Goal: Task Accomplishment & Management: Use online tool/utility

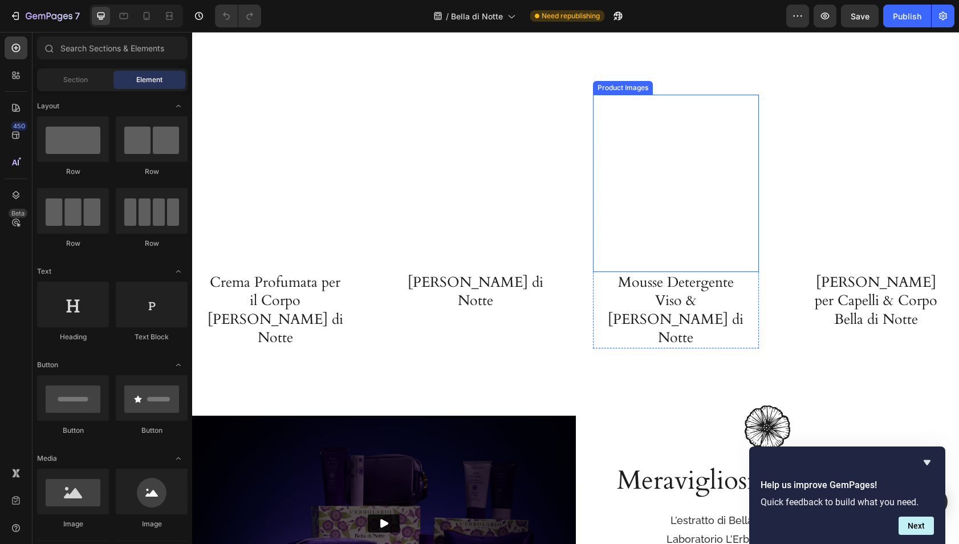
scroll to position [2740, 0]
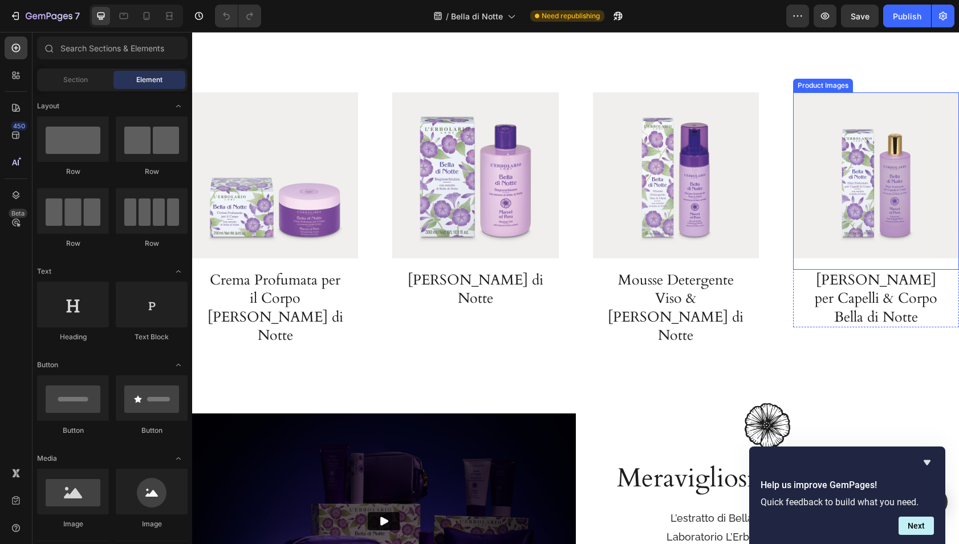
click at [849, 270] on h3 "[PERSON_NAME] per Capelli & Corpo Bella di Notte" at bounding box center [875, 299] width 143 height 58
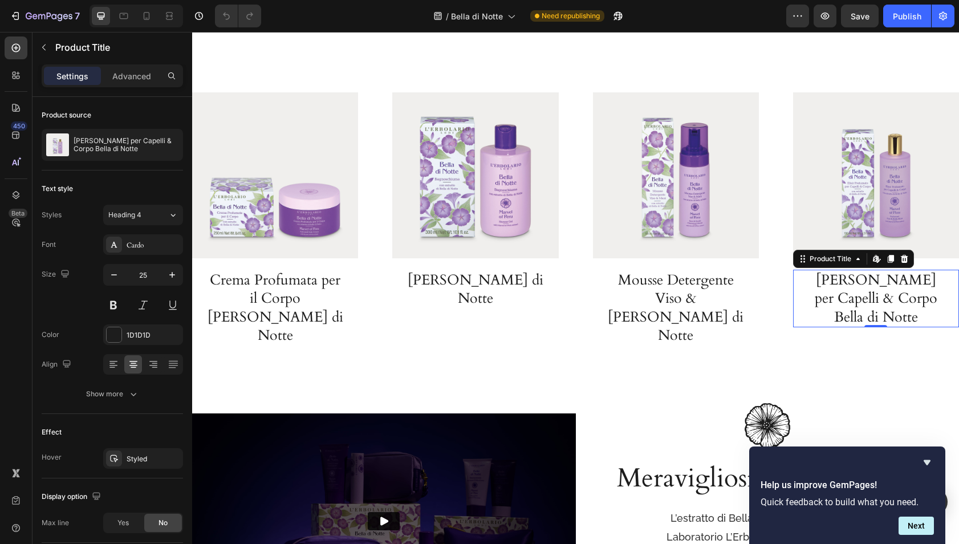
click at [837, 292] on h3 "[PERSON_NAME] per Capelli & Corpo Bella di Notte" at bounding box center [875, 299] width 143 height 58
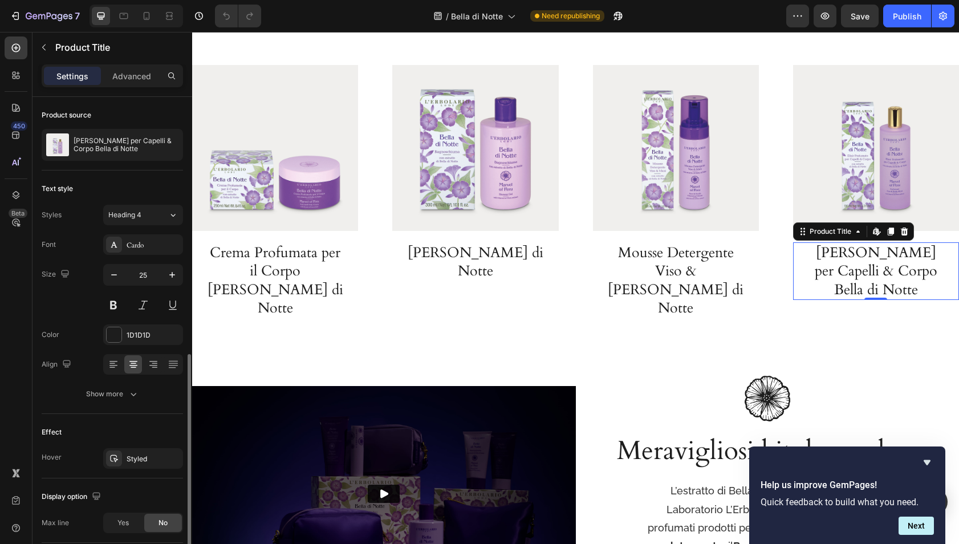
scroll to position [145, 0]
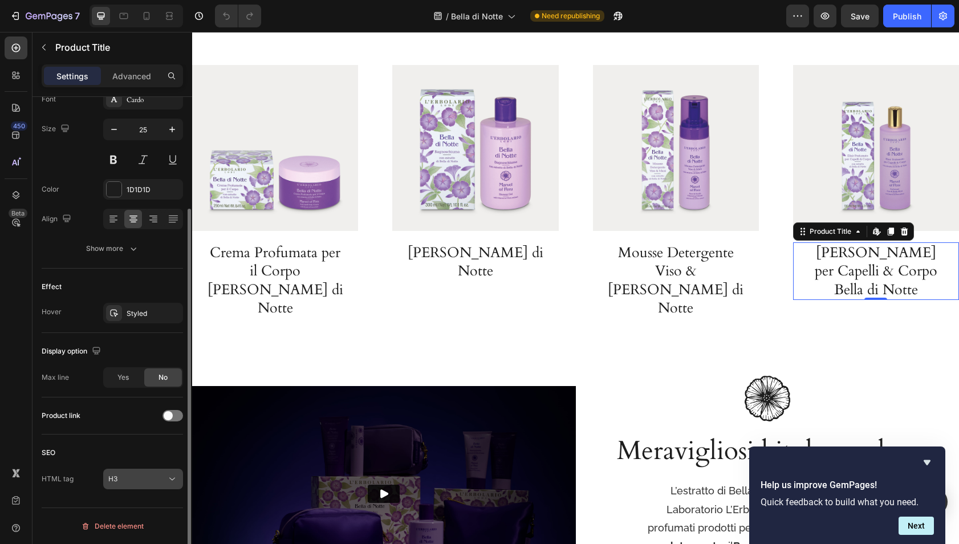
click at [129, 479] on div "H3" at bounding box center [137, 479] width 58 height 10
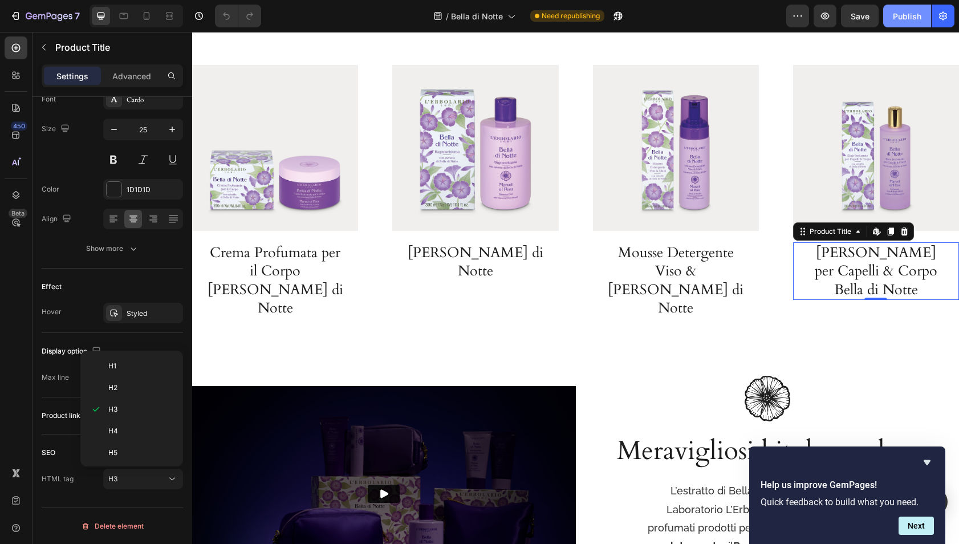
click at [898, 14] on div "Publish" at bounding box center [906, 16] width 28 height 12
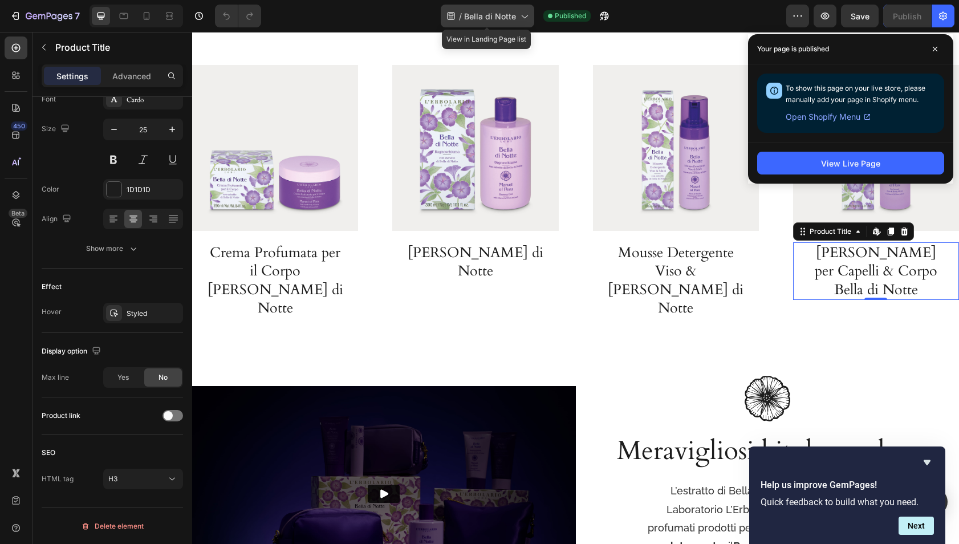
click at [499, 18] on span "Bella di Notte" at bounding box center [490, 16] width 52 height 12
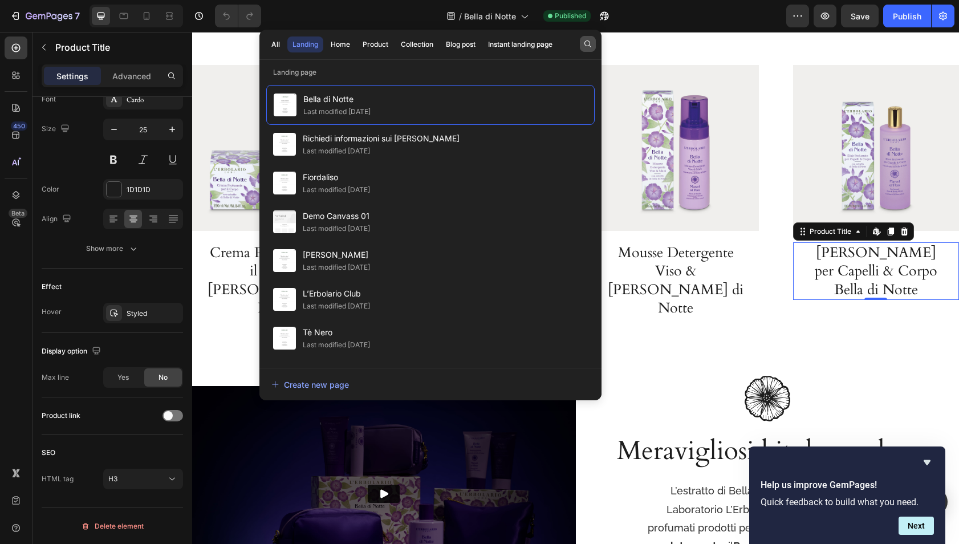
click at [583, 45] on icon "button" at bounding box center [587, 43] width 9 height 9
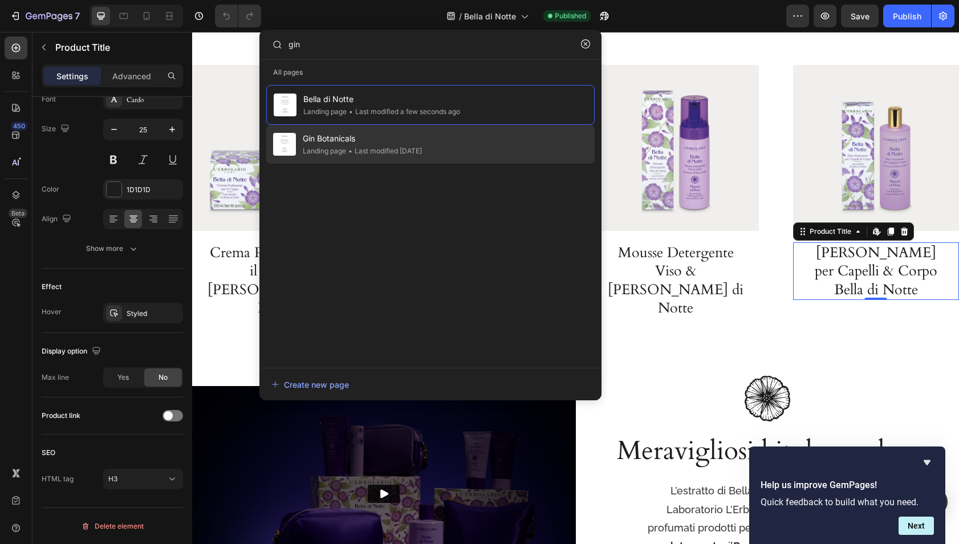
type input "gin"
click at [492, 150] on div "Gin Botanicals Landing page • Last modified [DATE]" at bounding box center [430, 144] width 328 height 39
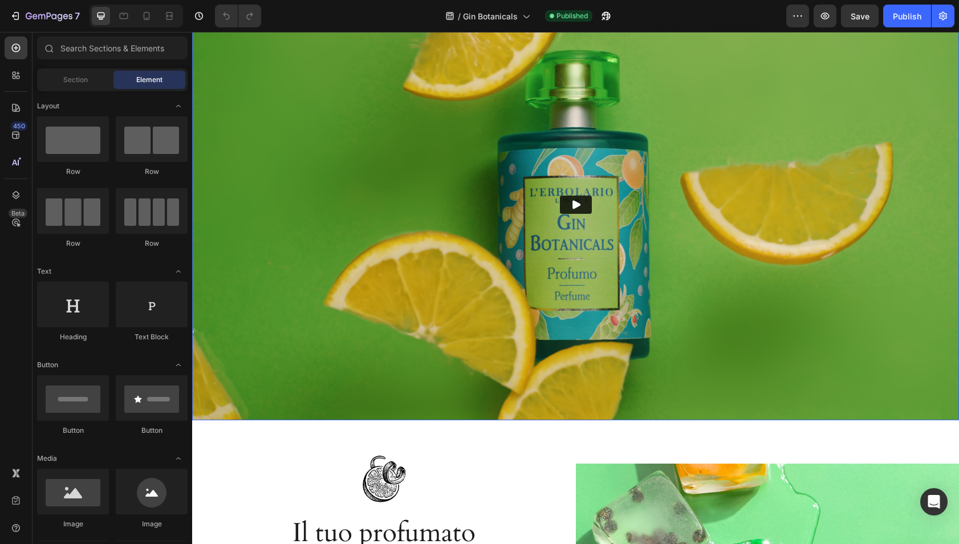
scroll to position [804, 0]
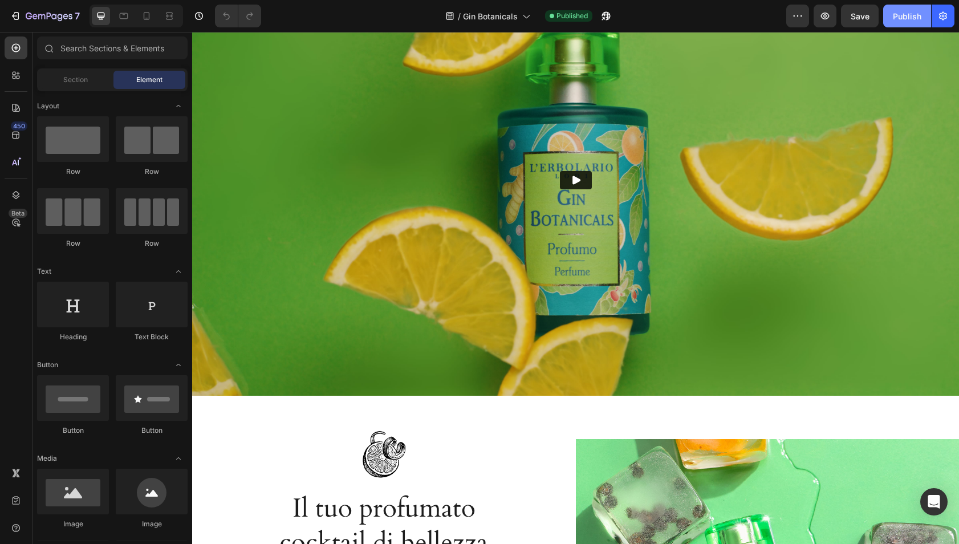
click at [915, 18] on div "Publish" at bounding box center [906, 16] width 28 height 12
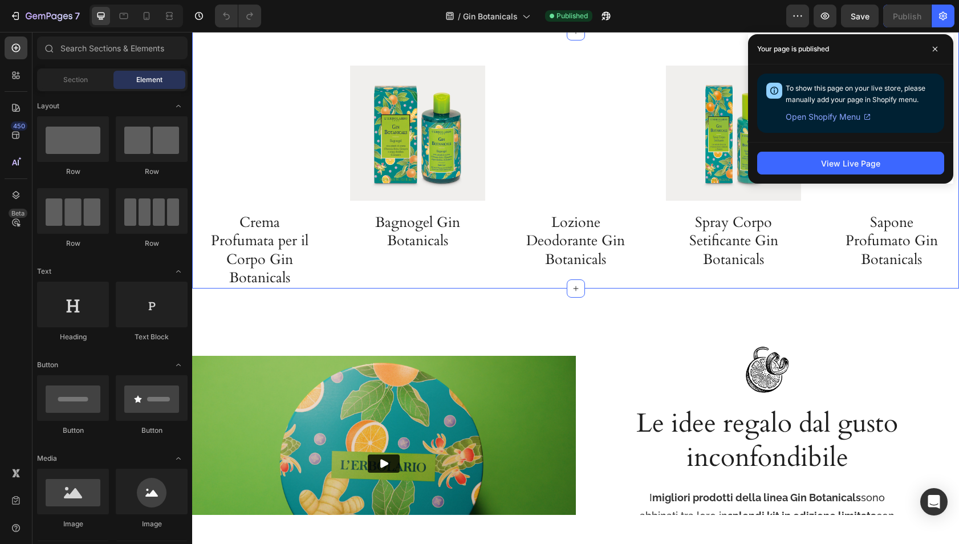
scroll to position [2472, 0]
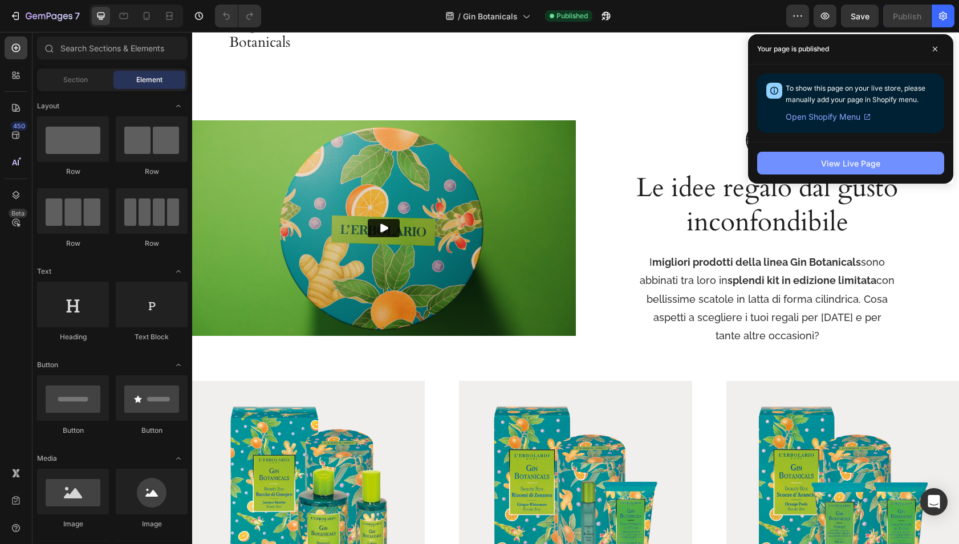
drag, startPoint x: 933, startPoint y: 50, endPoint x: 858, endPoint y: 168, distance: 140.7
click at [931, 52] on span at bounding box center [934, 49] width 18 height 18
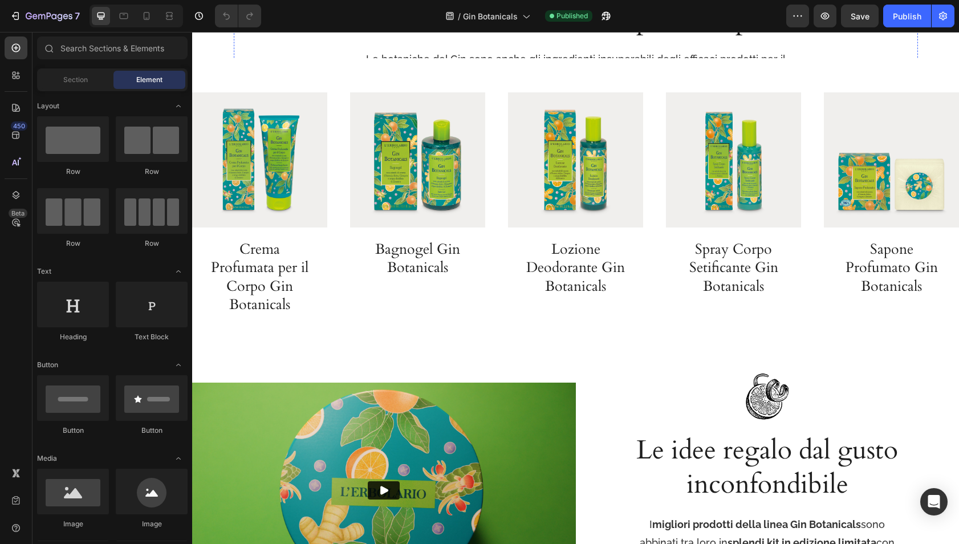
scroll to position [2211, 0]
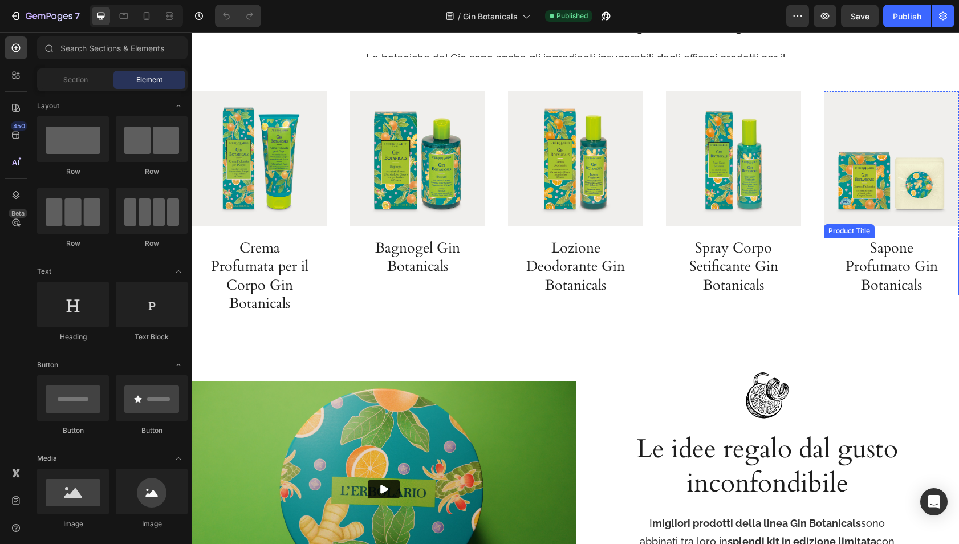
click at [903, 274] on h3 "Sapone Profumato Gin Botanicals" at bounding box center [891, 267] width 112 height 58
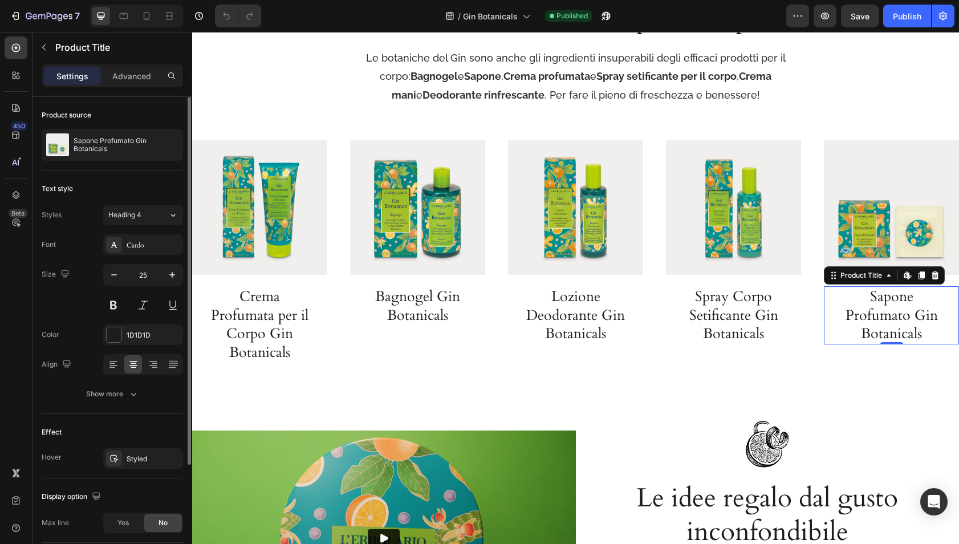
scroll to position [145, 0]
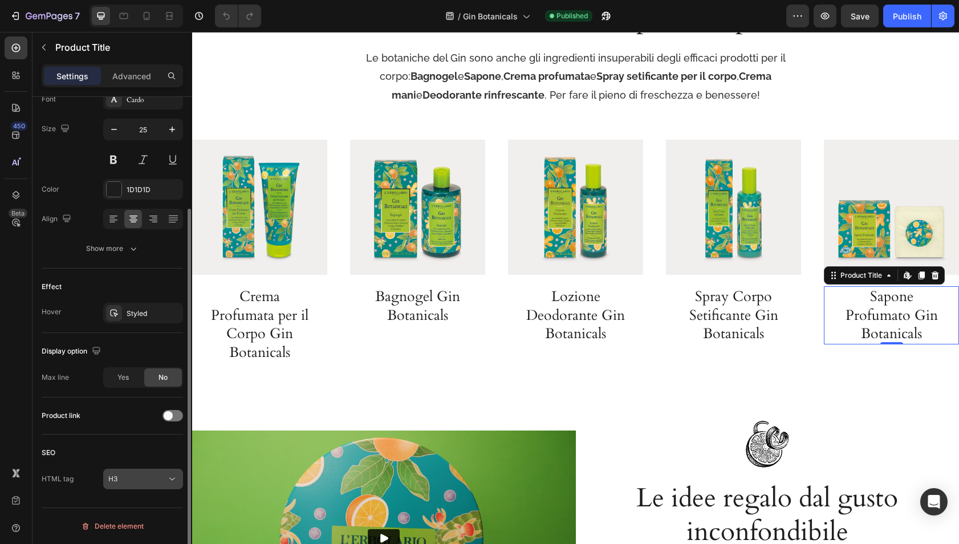
click at [130, 478] on div "H3" at bounding box center [137, 479] width 58 height 10
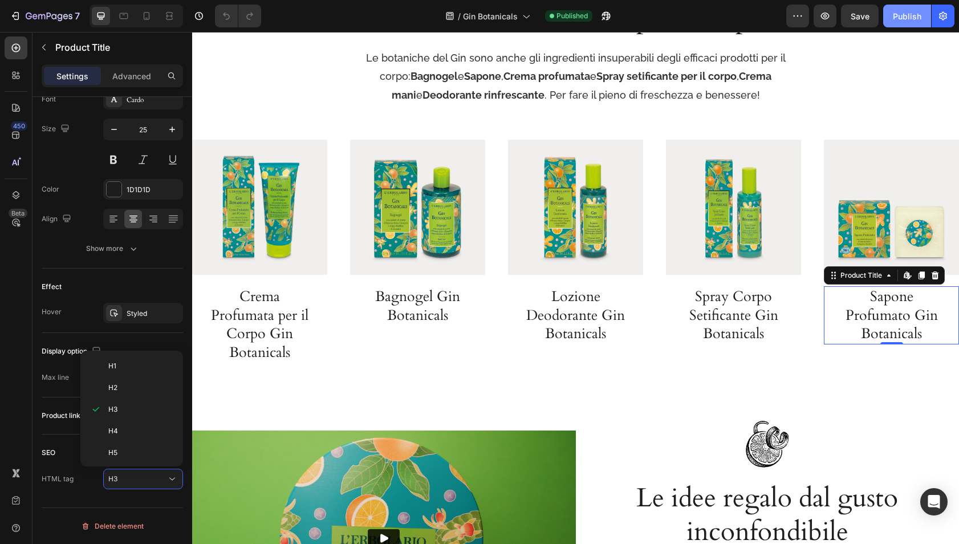
click at [895, 21] on div "Publish" at bounding box center [906, 16] width 28 height 12
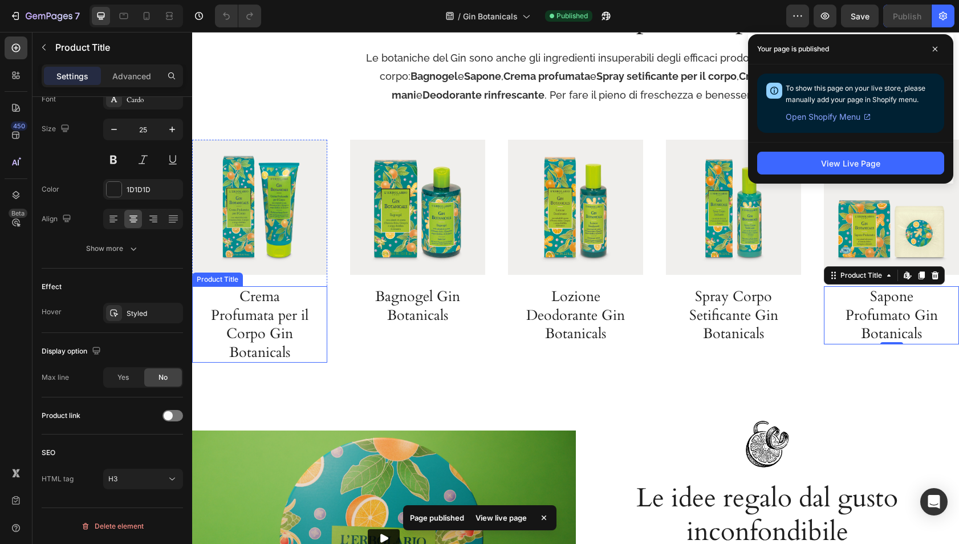
click at [248, 320] on h3 "Crema Profumata per il Corpo Gin Botanicals" at bounding box center [259, 324] width 101 height 76
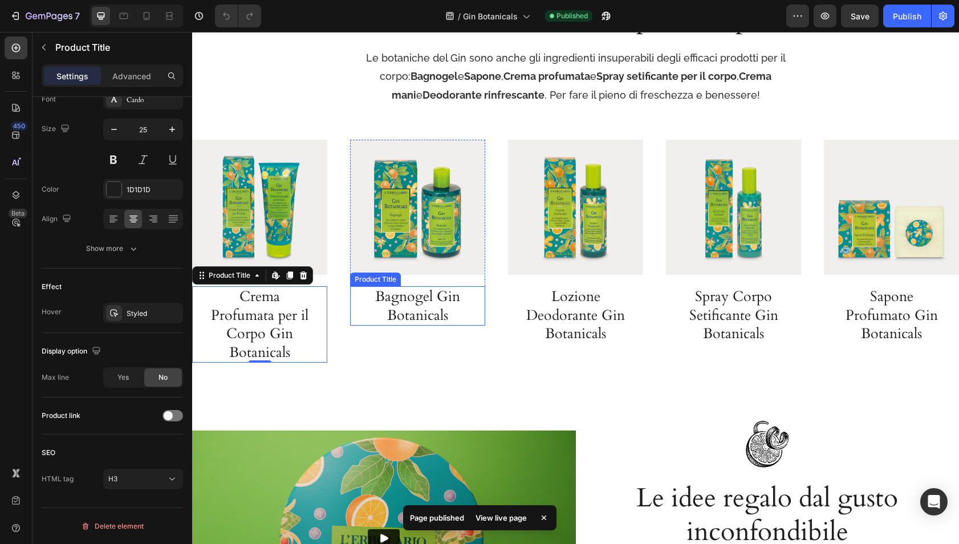
click at [438, 308] on h3 "Bagnogel Gin Botanicals" at bounding box center [417, 305] width 101 height 39
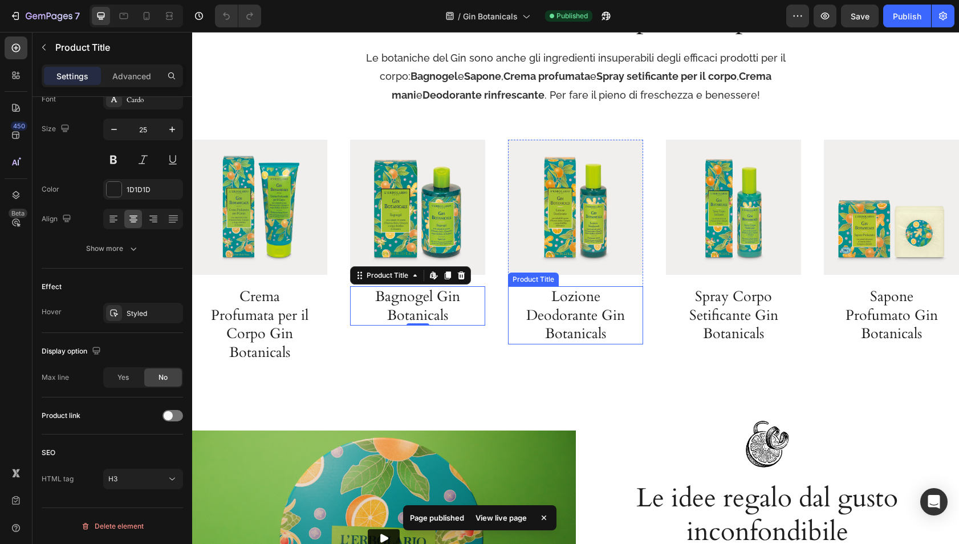
click at [588, 305] on h3 "Lozione Deodorante Gin Botanicals" at bounding box center [575, 315] width 112 height 58
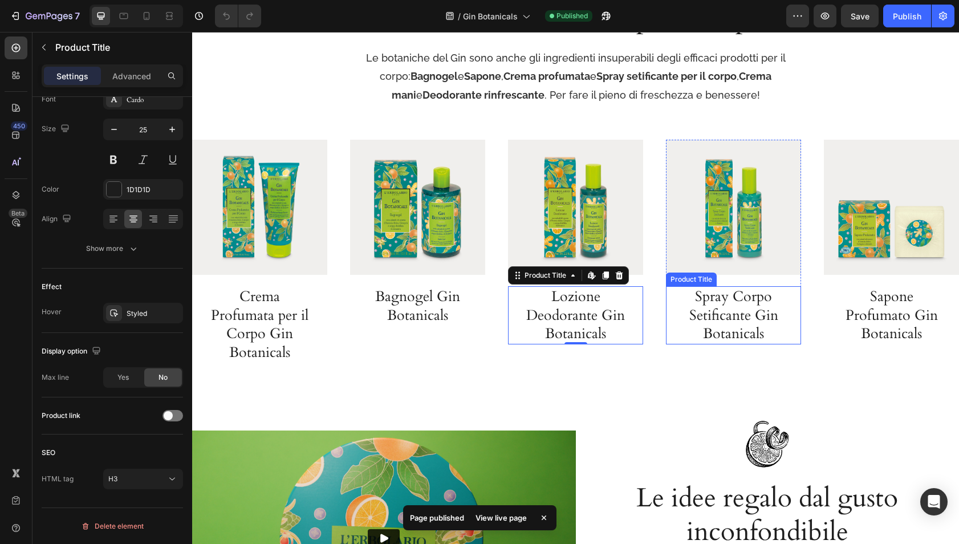
click at [760, 313] on h3 "Spray Corpo Setificante Gin Botanicals" at bounding box center [733, 315] width 112 height 58
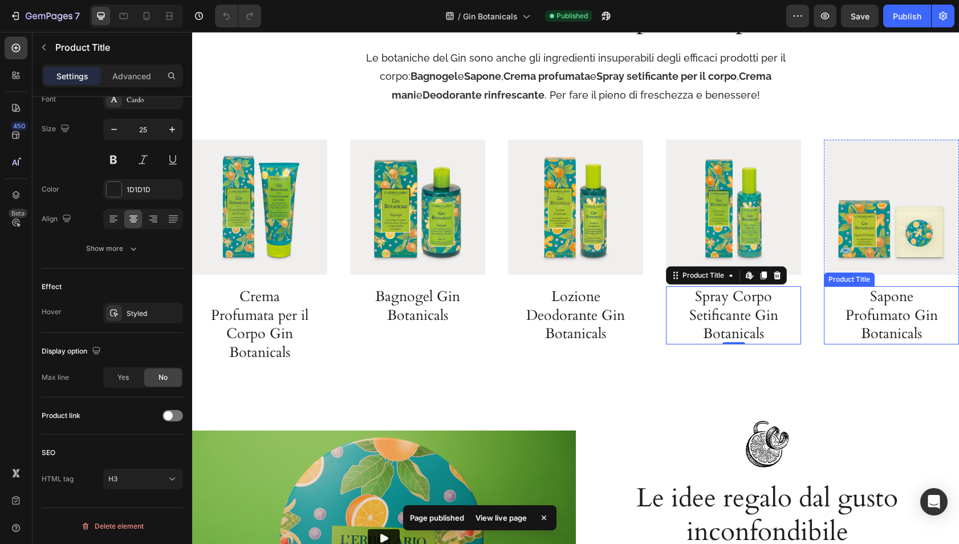
click at [902, 319] on h3 "Sapone Profumato Gin Botanicals" at bounding box center [891, 315] width 112 height 58
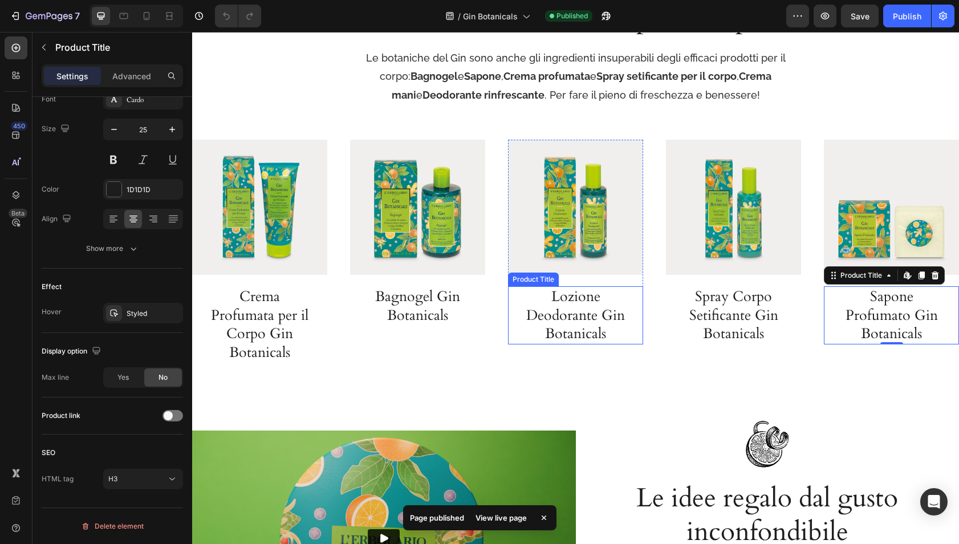
scroll to position [2862, 0]
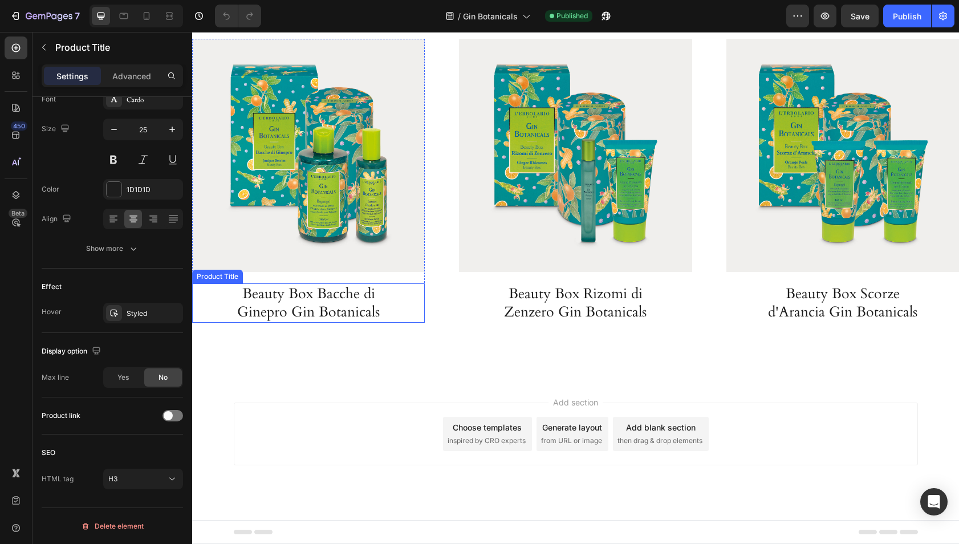
click at [347, 312] on h3 "Beauty Box Bacche di Ginepro Gin Botanicals" at bounding box center [308, 302] width 187 height 39
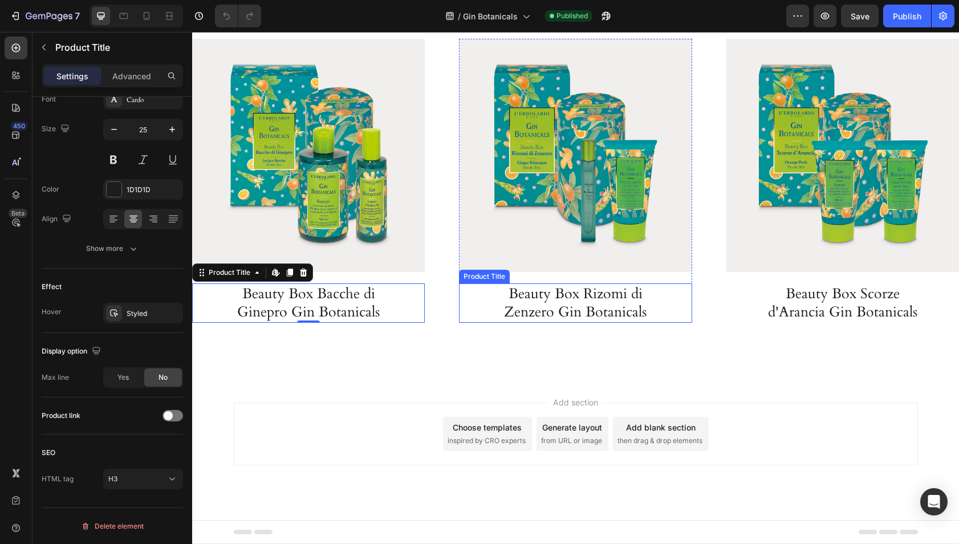
drag, startPoint x: 541, startPoint y: 301, endPoint x: 587, endPoint y: 302, distance: 46.2
click at [542, 301] on h3 "Beauty Box Rizomi di Zenzero Gin Botanicals" at bounding box center [575, 302] width 187 height 39
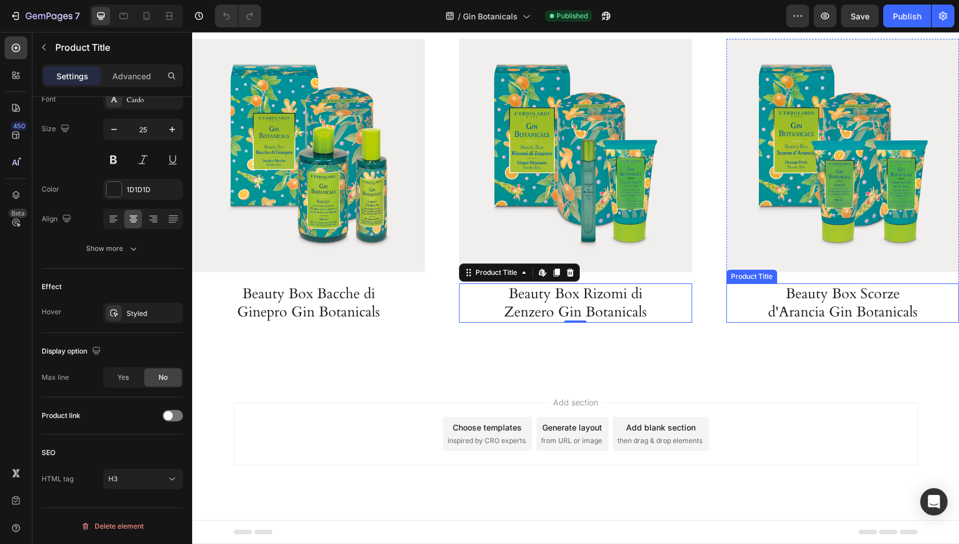
drag, startPoint x: 821, startPoint y: 308, endPoint x: 687, endPoint y: 177, distance: 187.4
click at [821, 308] on h3 "Beauty Box Scorze d'Arancia Gin Botanicals" at bounding box center [842, 302] width 176 height 39
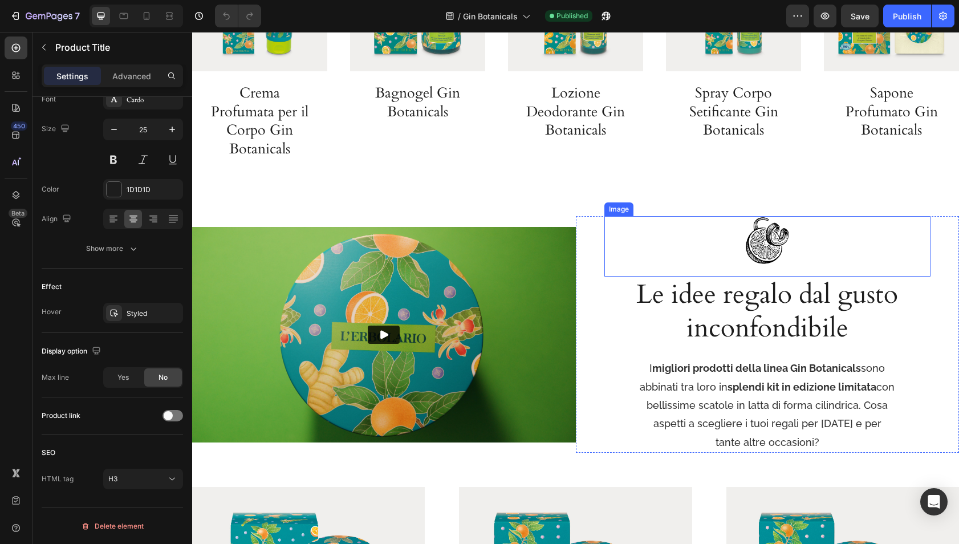
scroll to position [2389, 0]
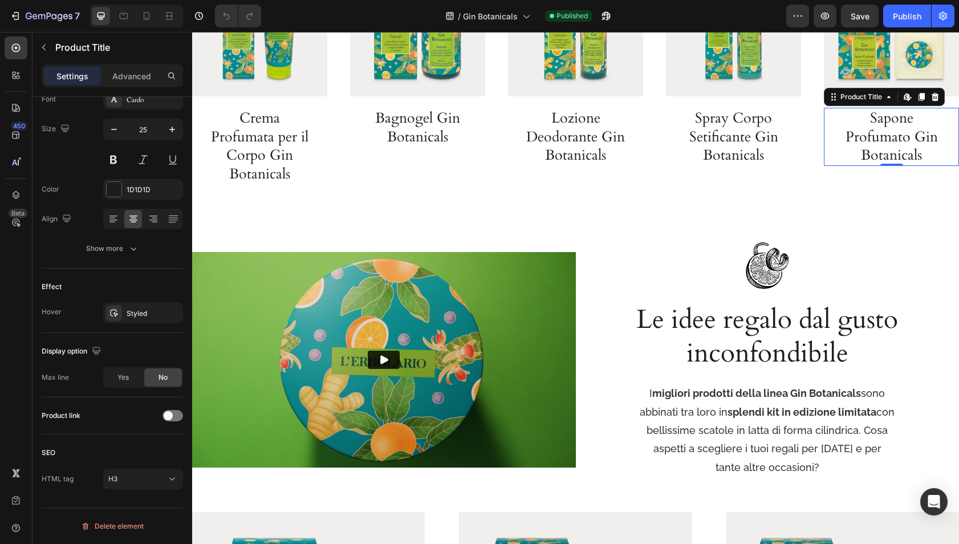
click at [893, 141] on h3 "Sapone Profumato Gin Botanicals" at bounding box center [891, 137] width 112 height 58
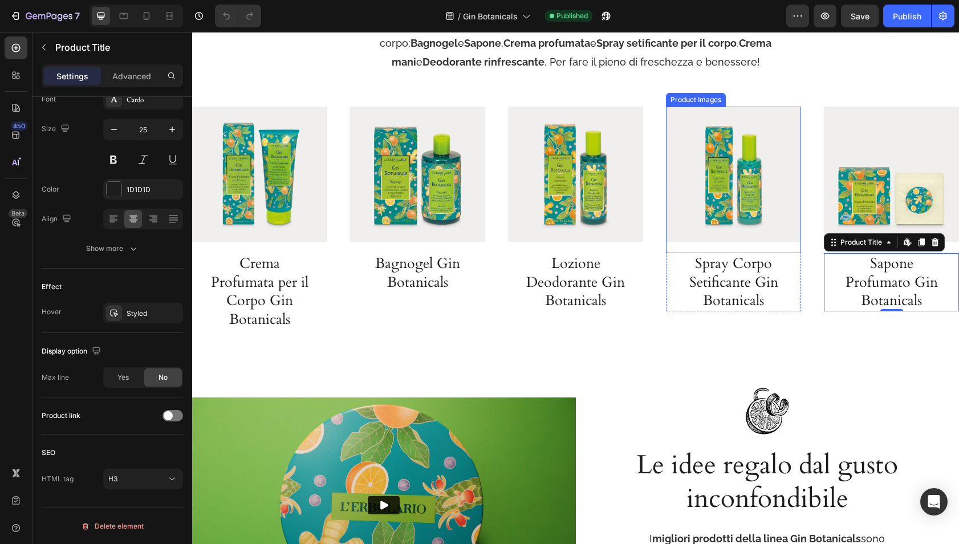
scroll to position [2240, 0]
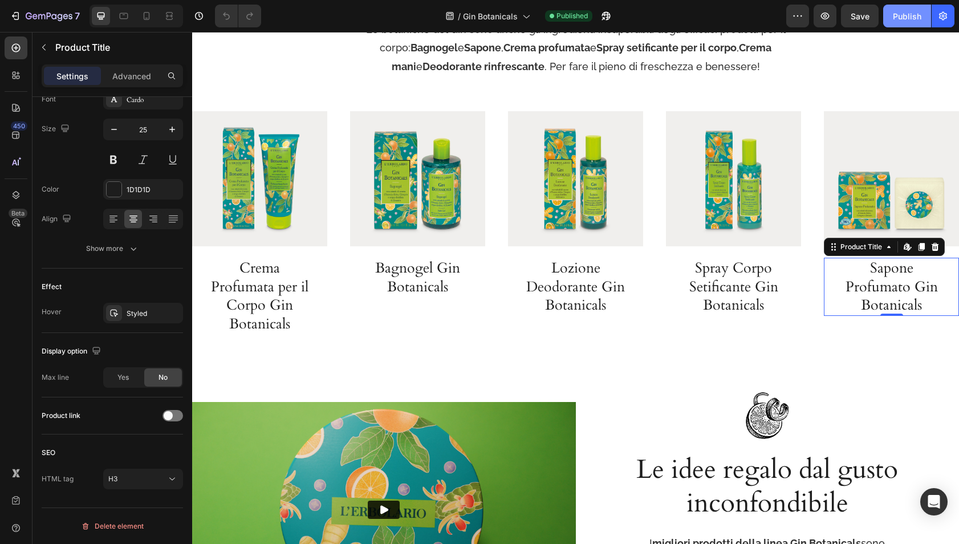
click at [907, 18] on div "Publish" at bounding box center [906, 16] width 28 height 12
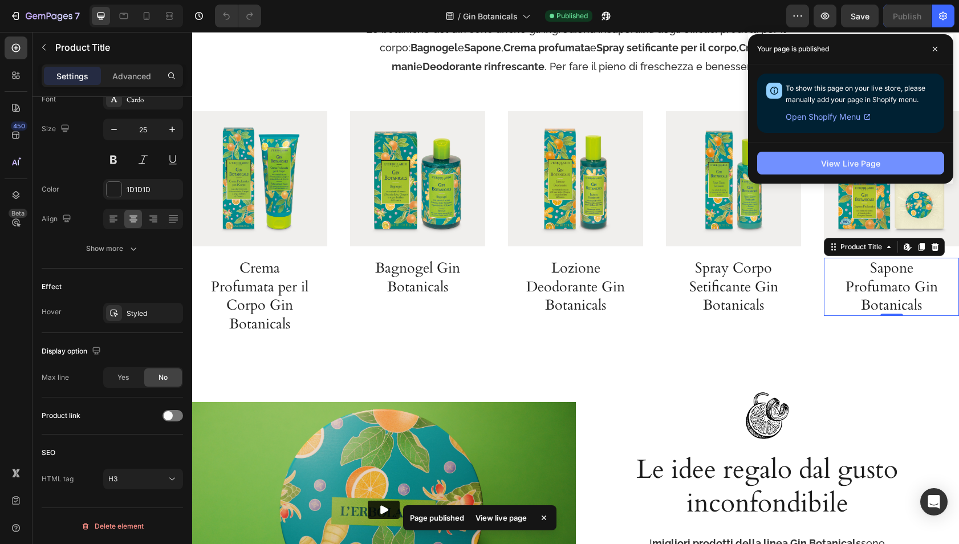
click at [794, 159] on button "View Live Page" at bounding box center [850, 163] width 187 height 23
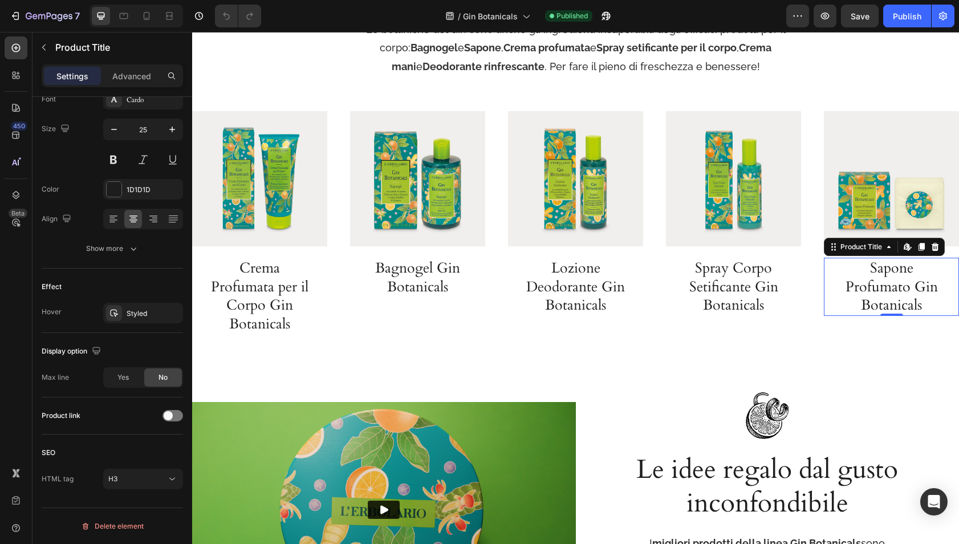
drag, startPoint x: 866, startPoint y: 197, endPoint x: 862, endPoint y: 205, distance: 8.9
click at [866, 197] on img at bounding box center [890, 178] width 135 height 135
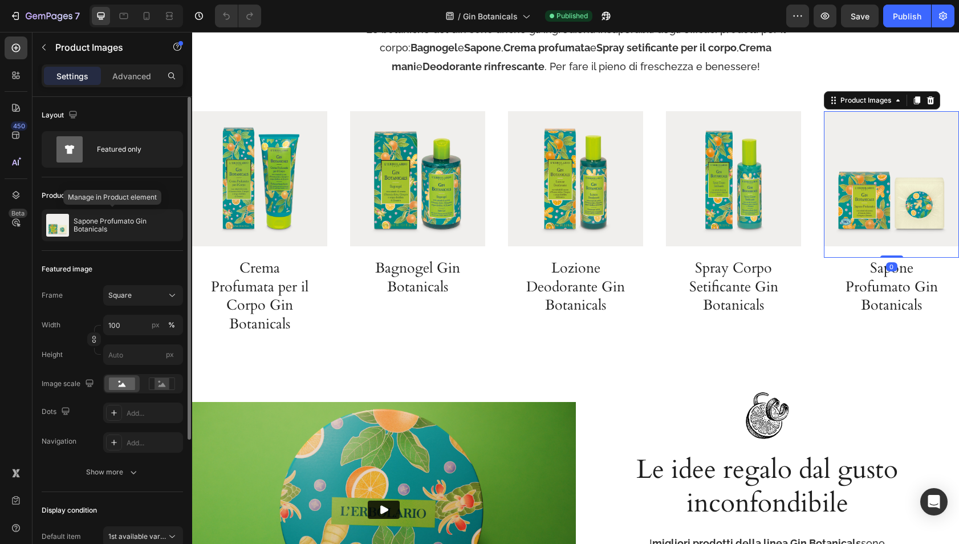
scroll to position [191, 0]
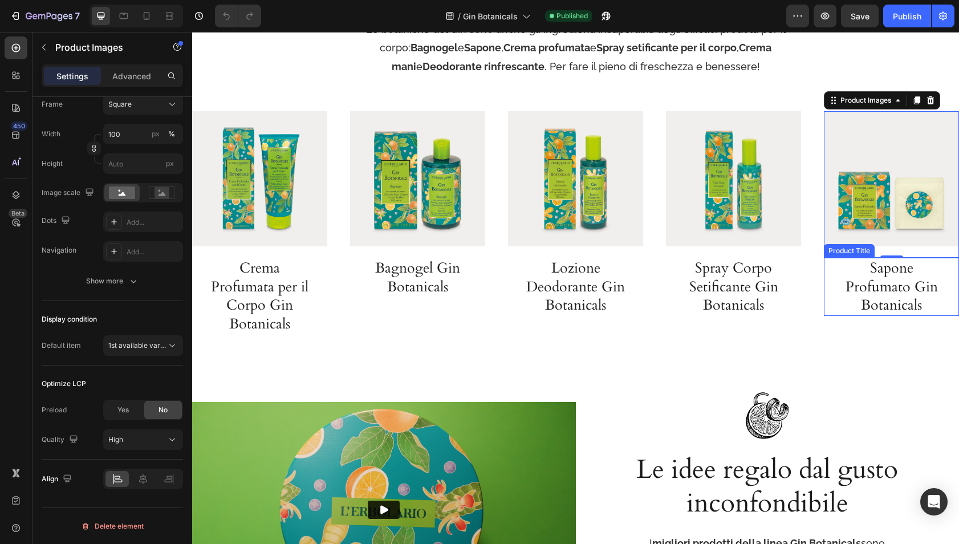
click at [874, 271] on h3 "Sapone Profumato Gin Botanicals" at bounding box center [891, 287] width 112 height 58
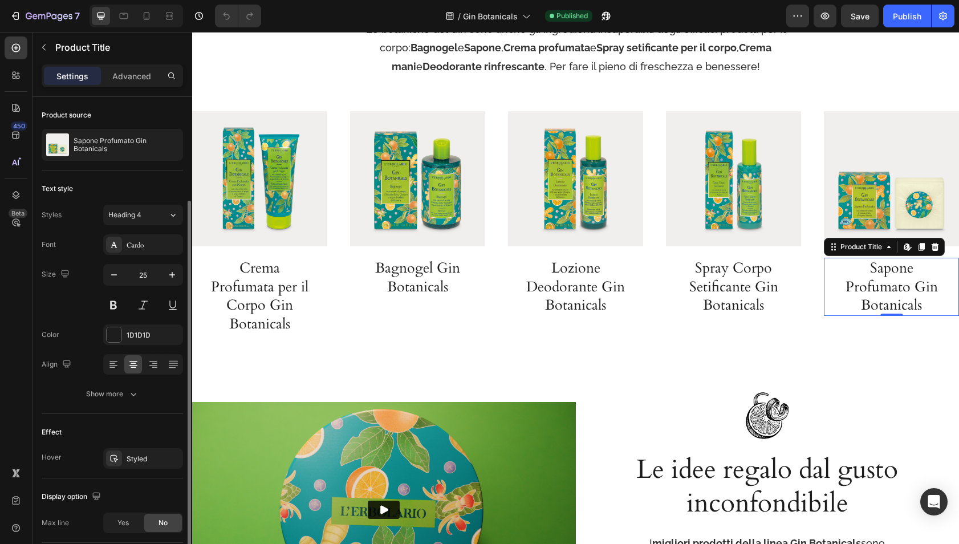
scroll to position [145, 0]
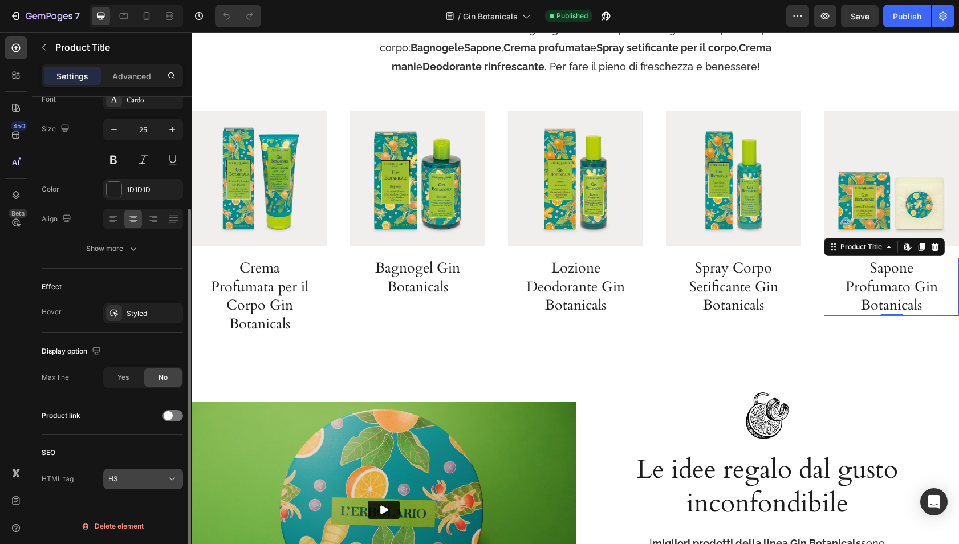
click at [130, 478] on div "H3" at bounding box center [137, 479] width 58 height 10
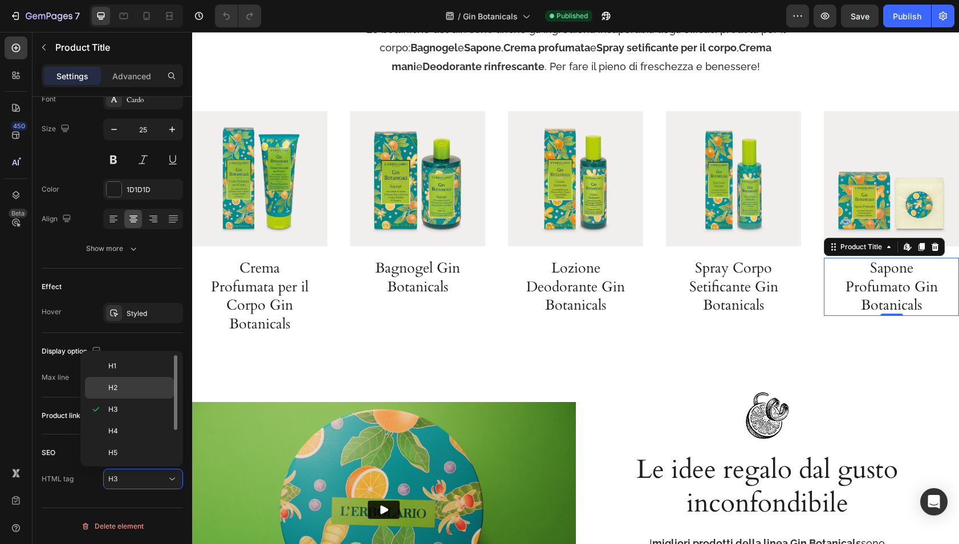
drag, startPoint x: 133, startPoint y: 383, endPoint x: 131, endPoint y: 396, distance: 13.2
click at [133, 383] on p "H2" at bounding box center [138, 387] width 60 height 10
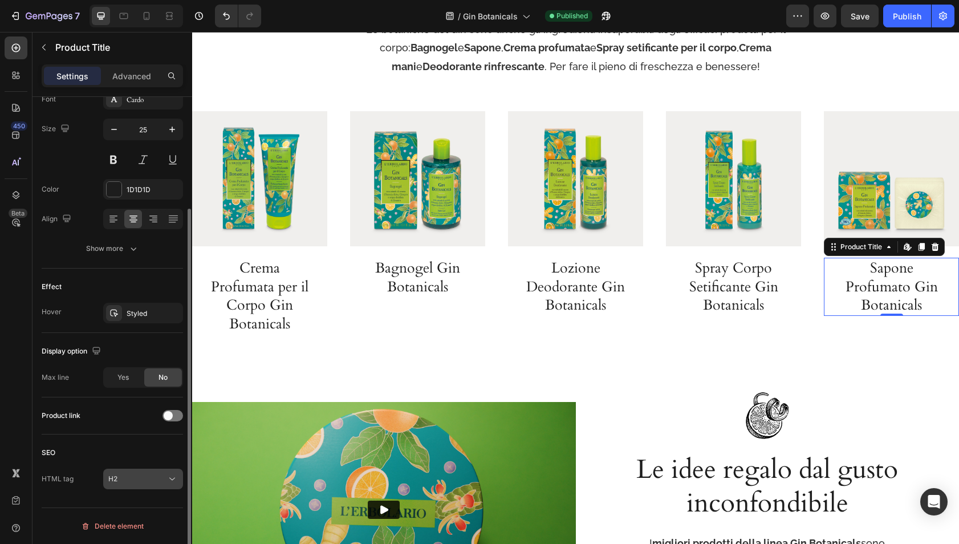
click at [130, 478] on div "H2" at bounding box center [137, 479] width 58 height 10
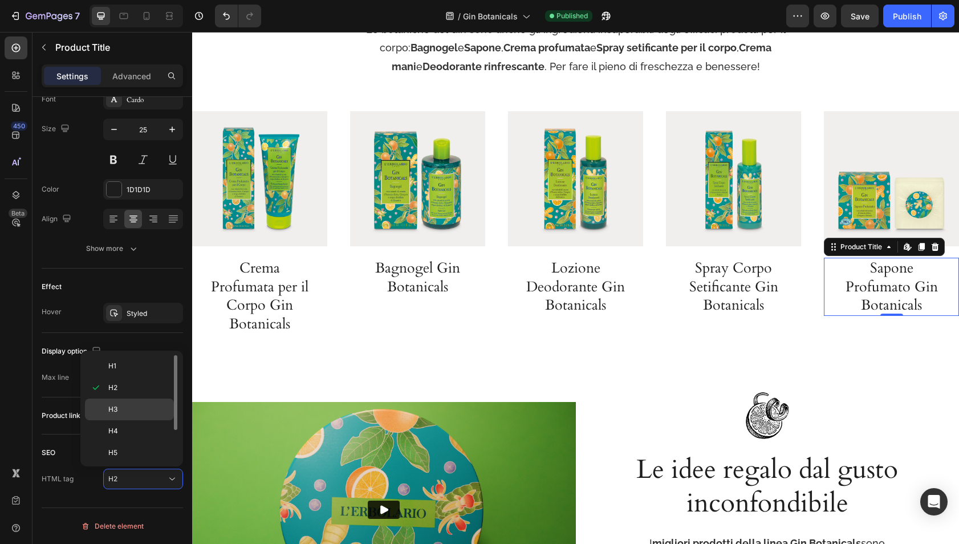
click at [135, 402] on div "H3" at bounding box center [129, 409] width 89 height 22
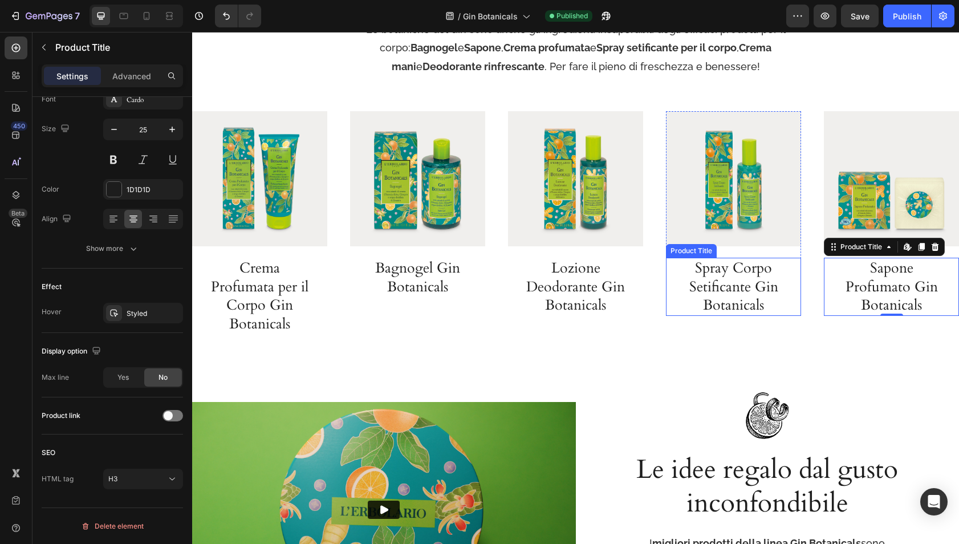
drag, startPoint x: 744, startPoint y: 283, endPoint x: 667, endPoint y: 302, distance: 78.6
click at [743, 284] on h3 "Spray Corpo Setificante Gin Botanicals" at bounding box center [733, 287] width 112 height 58
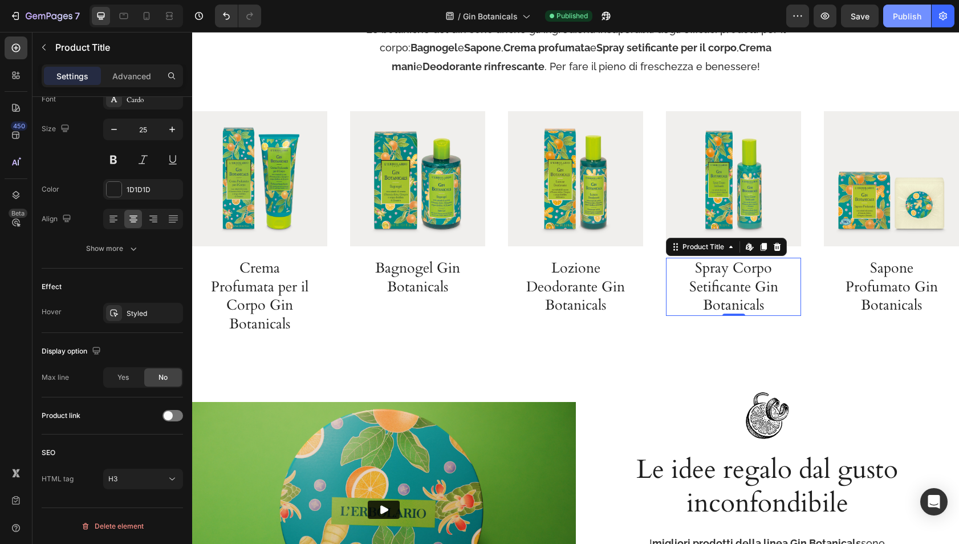
click at [903, 12] on div "Publish" at bounding box center [906, 16] width 28 height 12
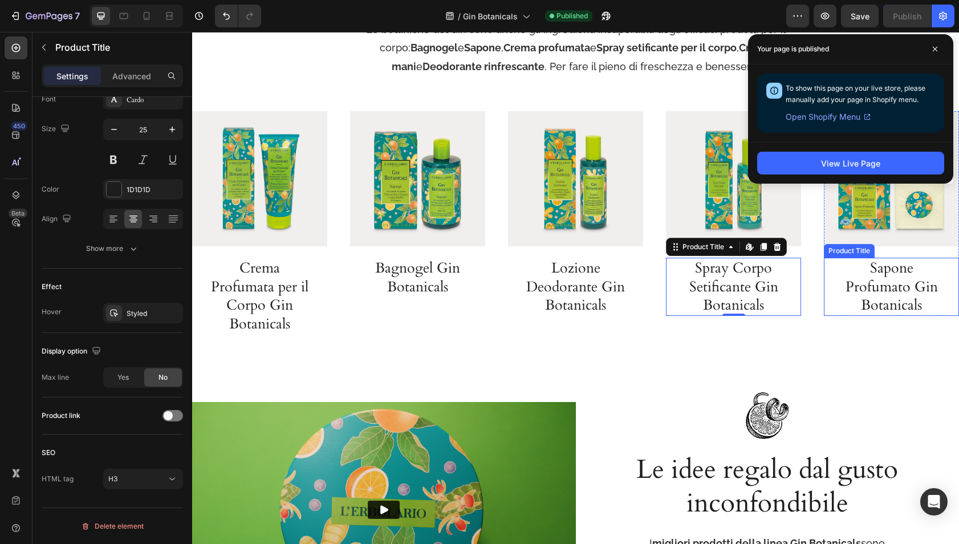
click at [869, 278] on h3 "Sapone Profumato Gin Botanicals" at bounding box center [891, 287] width 112 height 58
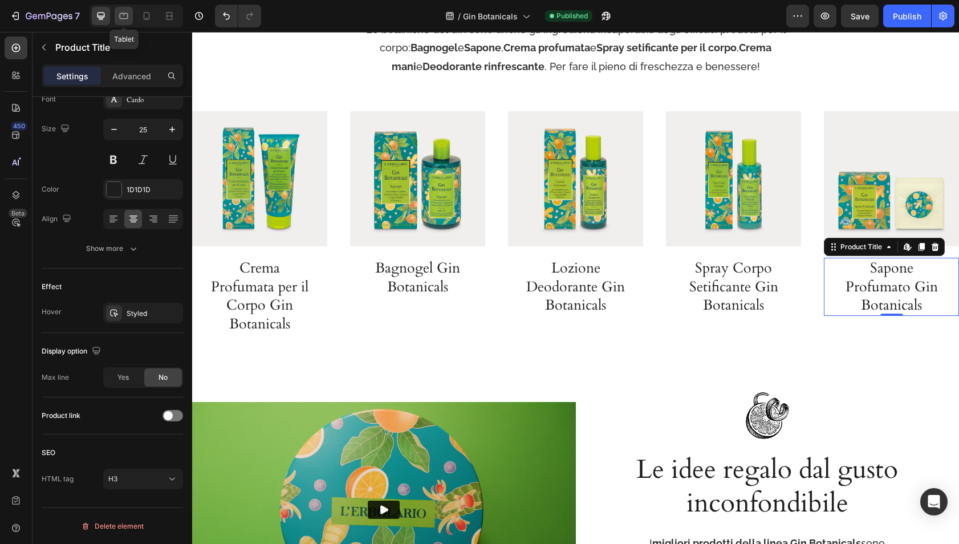
drag, startPoint x: 123, startPoint y: 15, endPoint x: 124, endPoint y: 23, distance: 8.0
click at [124, 15] on icon at bounding box center [123, 15] width 11 height 11
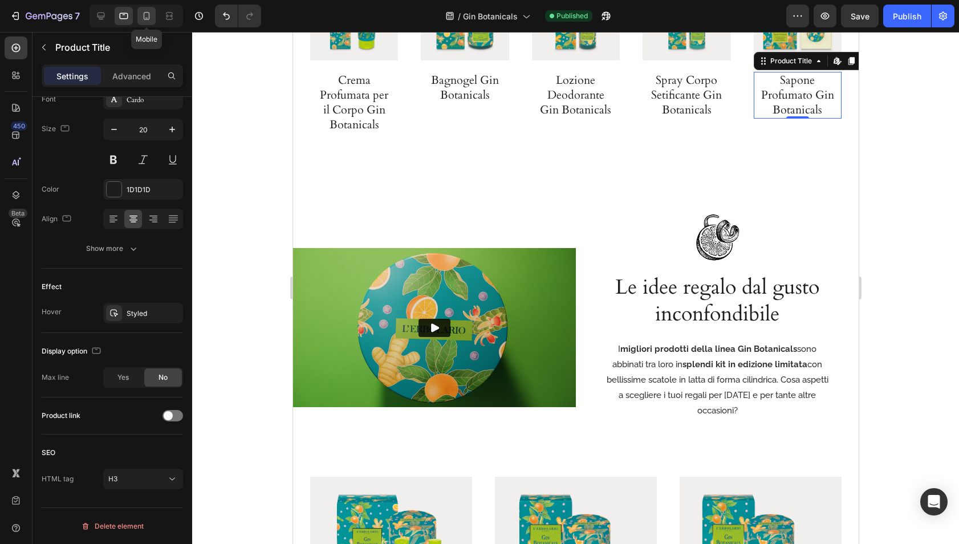
click at [143, 21] on icon at bounding box center [146, 15] width 11 height 11
type input "18"
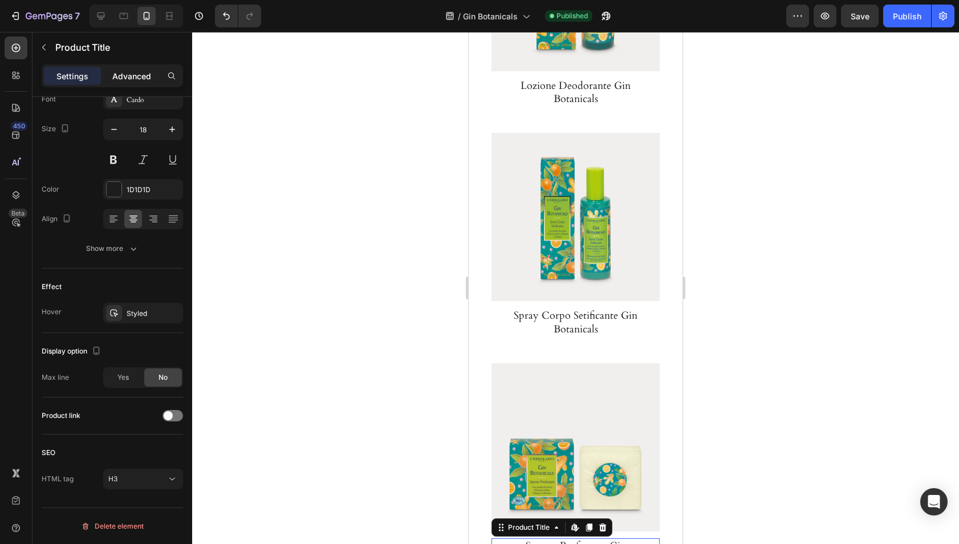
click at [123, 75] on p "Advanced" at bounding box center [131, 76] width 39 height 12
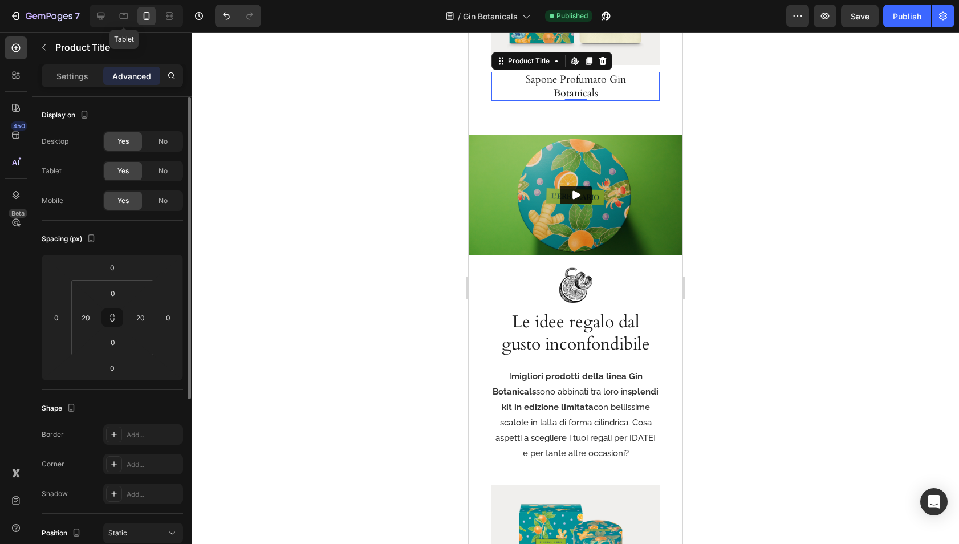
drag, startPoint x: 121, startPoint y: 15, endPoint x: 112, endPoint y: 15, distance: 8.6
click at [120, 15] on icon at bounding box center [123, 15] width 11 height 11
type input "10"
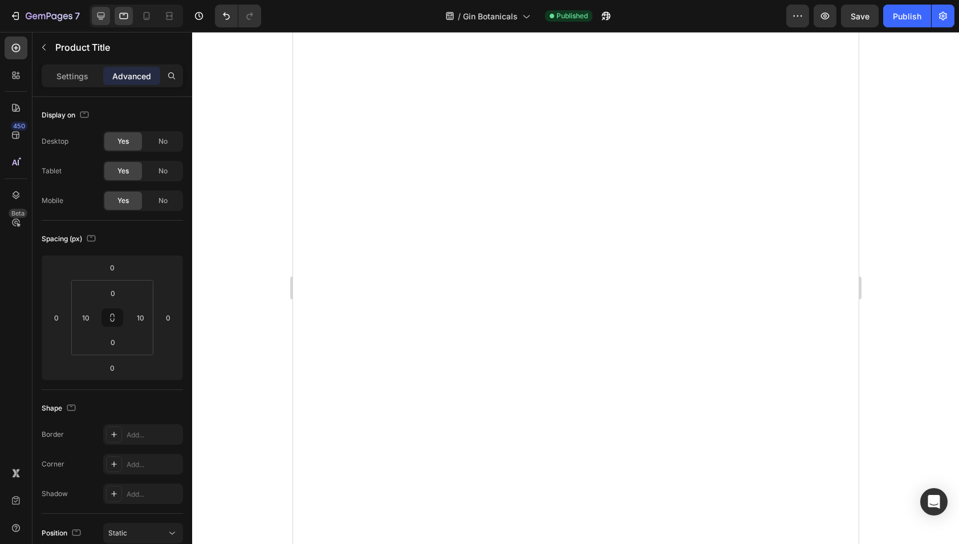
scroll to position [3562, 0]
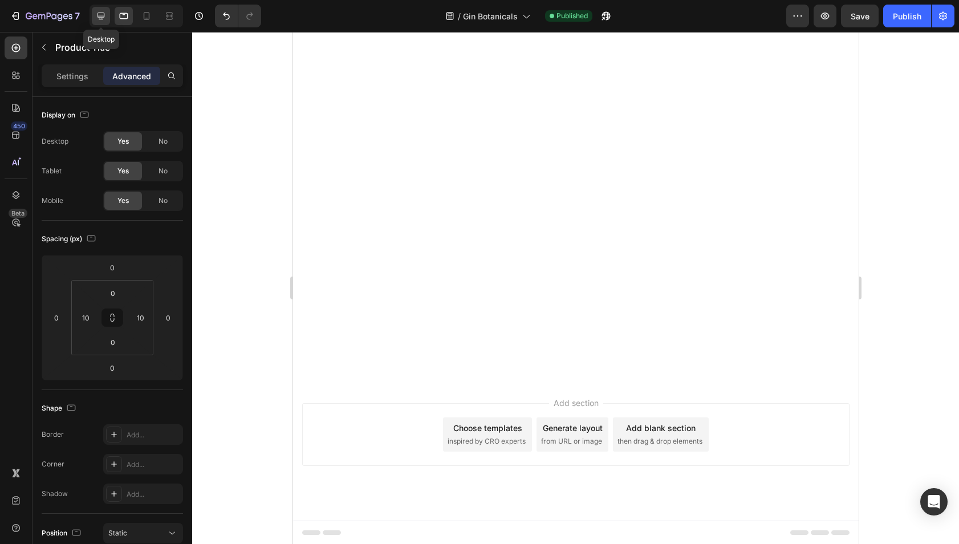
click at [105, 14] on icon at bounding box center [100, 15] width 11 height 11
type input "20"
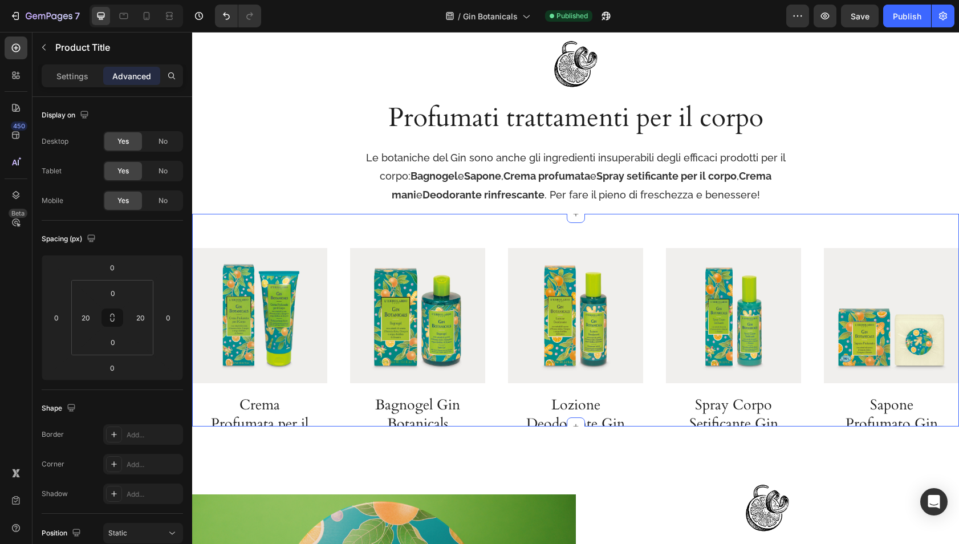
scroll to position [2153, 0]
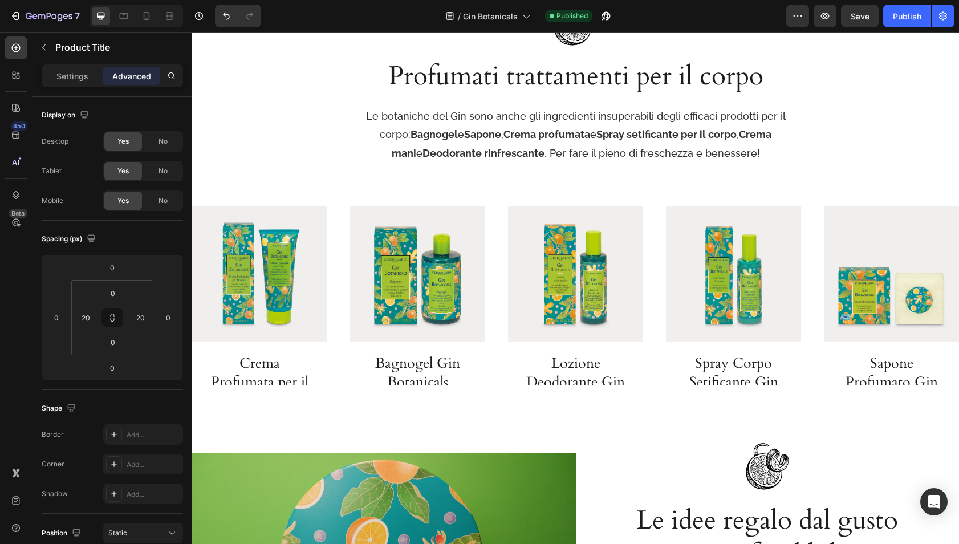
click at [868, 370] on h3 "Sapone Profumato Gin Botanicals" at bounding box center [891, 382] width 112 height 58
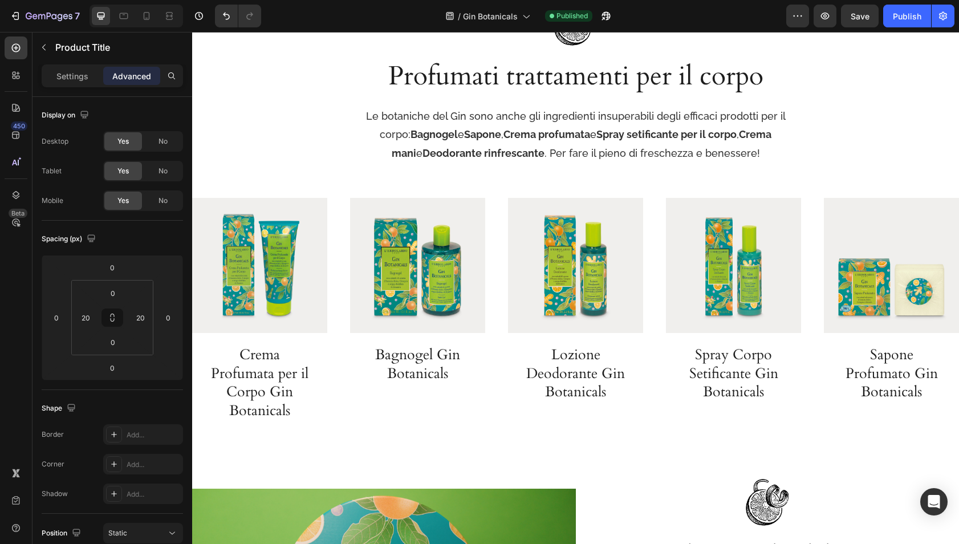
click at [874, 366] on h3 "Sapone Profumato Gin Botanicals" at bounding box center [891, 373] width 112 height 58
click at [724, 368] on h3 "Spray Corpo Setificante Gin Botanicals" at bounding box center [733, 373] width 112 height 58
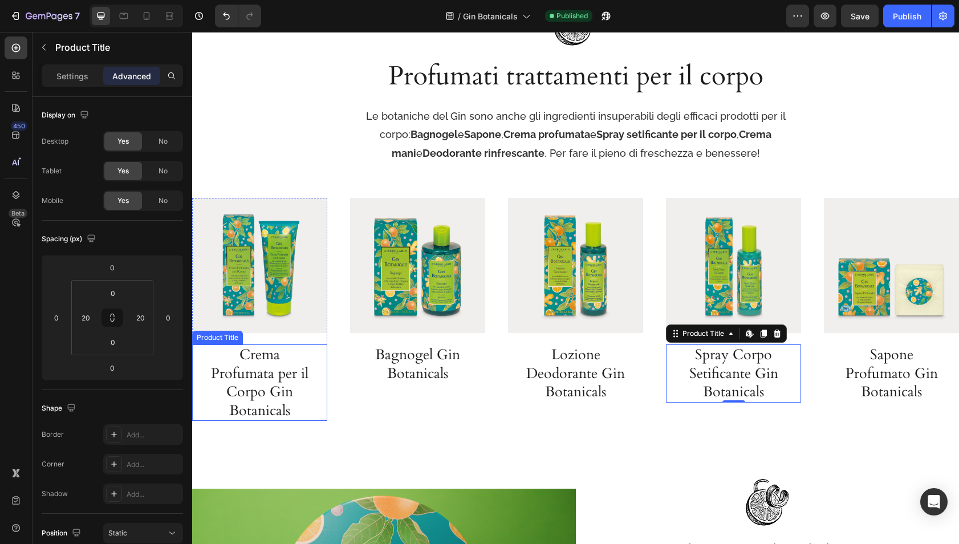
click at [274, 377] on h3 "Crema Profumata per il Corpo Gin Botanicals" at bounding box center [259, 382] width 101 height 76
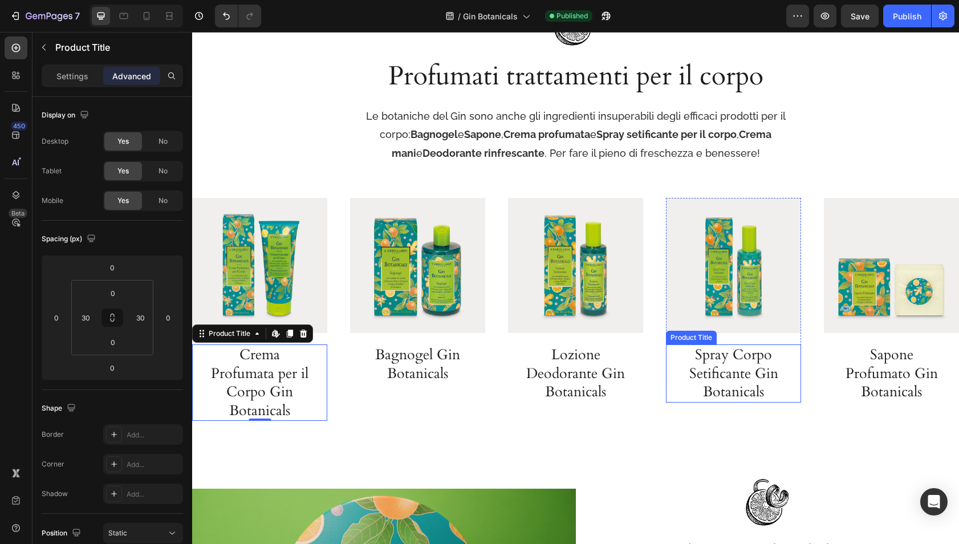
click at [884, 367] on h3 "Sapone Profumato Gin Botanicals" at bounding box center [891, 373] width 112 height 58
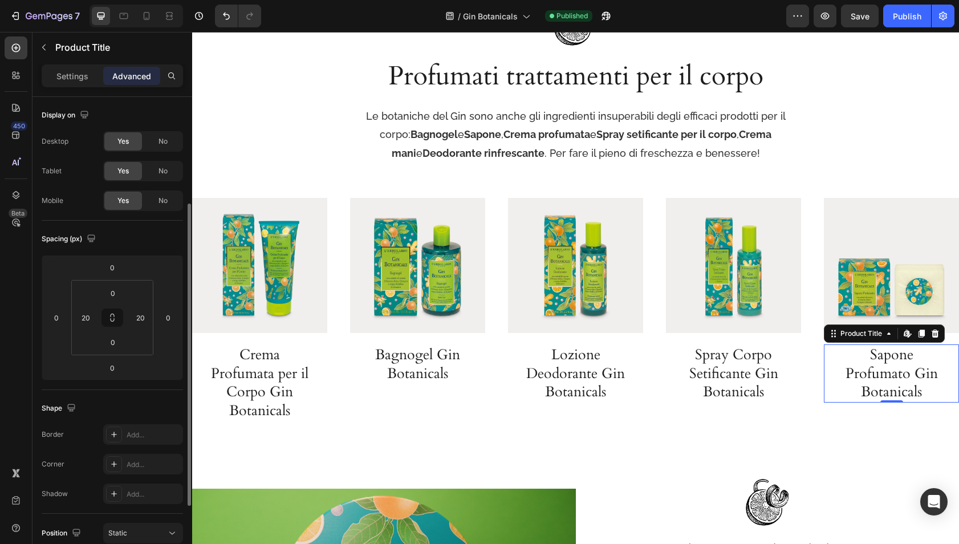
scroll to position [281, 0]
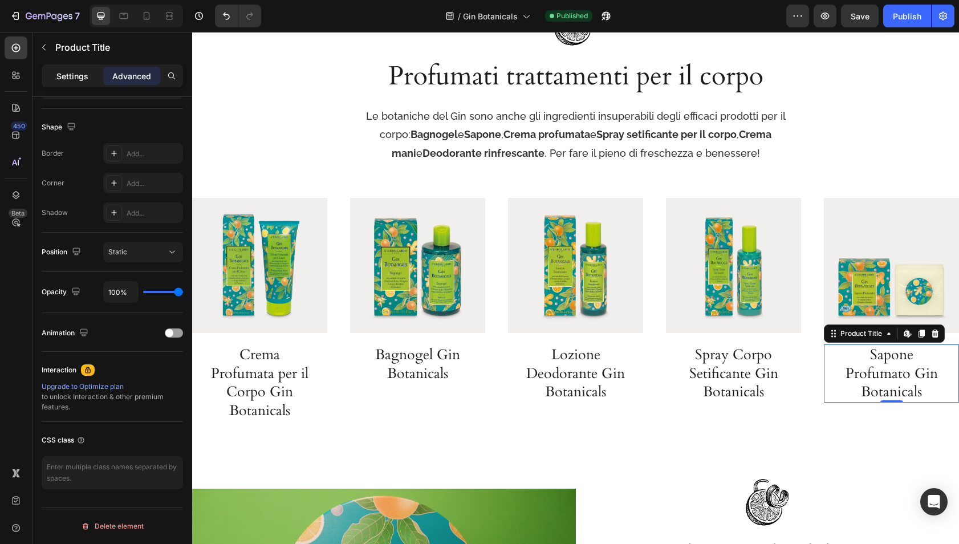
click at [76, 76] on p "Settings" at bounding box center [72, 76] width 32 height 12
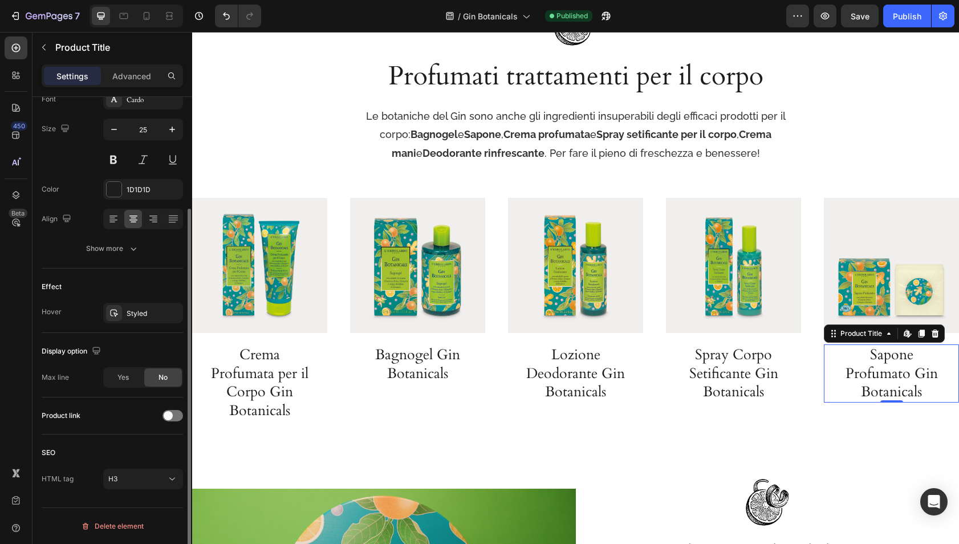
scroll to position [145, 0]
click at [127, 478] on div "H3" at bounding box center [137, 479] width 58 height 10
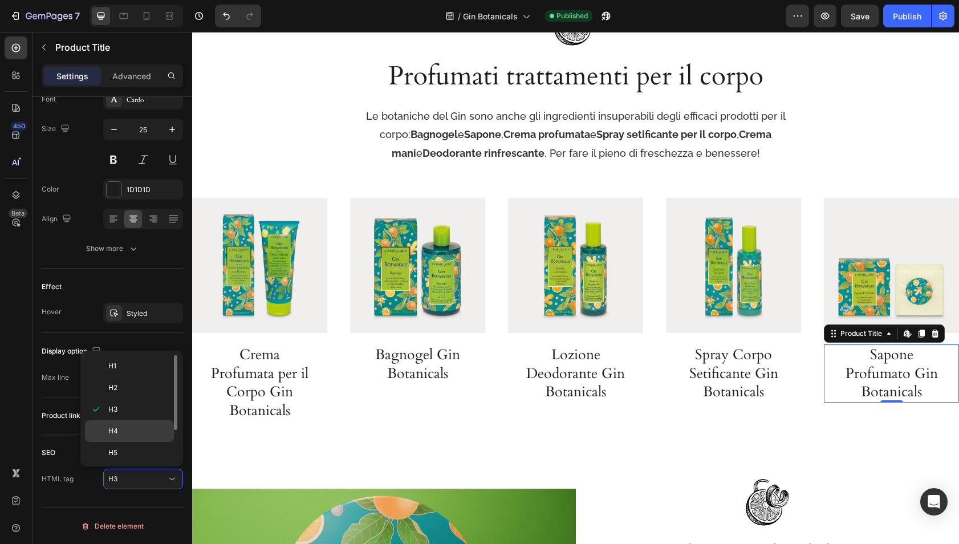
click at [134, 423] on div "H4" at bounding box center [129, 431] width 89 height 22
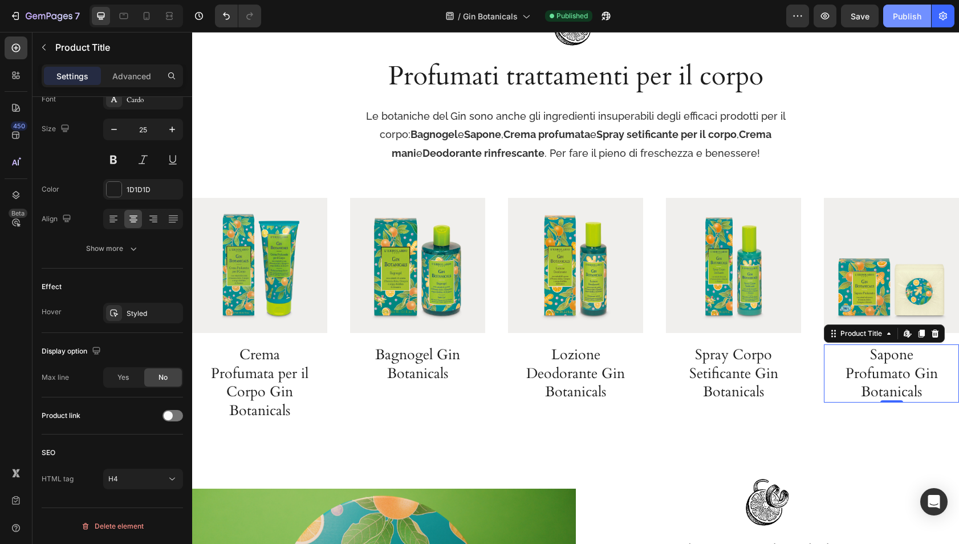
drag, startPoint x: 899, startPoint y: 15, endPoint x: 894, endPoint y: 25, distance: 11.0
click at [899, 15] on div "Publish" at bounding box center [906, 16] width 28 height 12
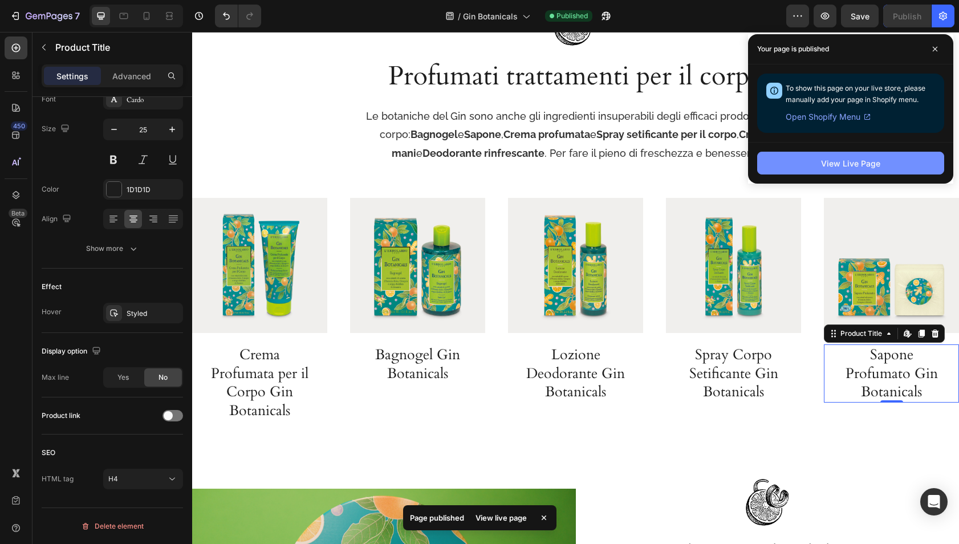
click at [820, 160] on button "View Live Page" at bounding box center [850, 163] width 187 height 23
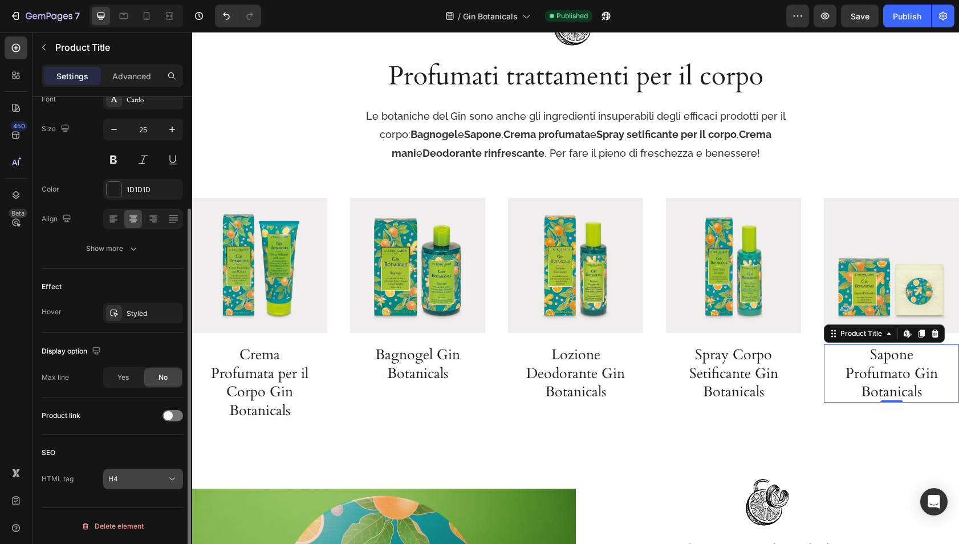
click at [113, 477] on span "H4" at bounding box center [113, 478] width 10 height 9
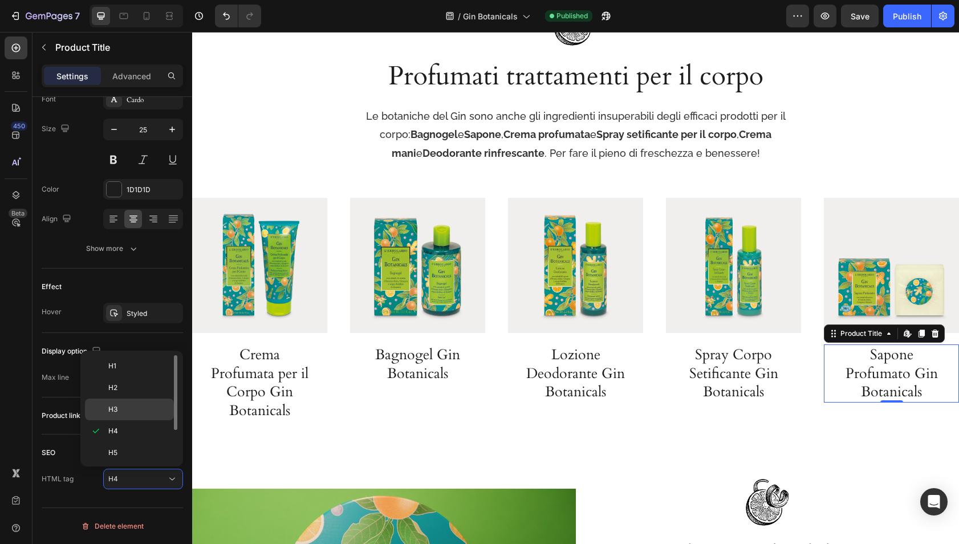
click at [142, 399] on div "H3" at bounding box center [129, 409] width 89 height 22
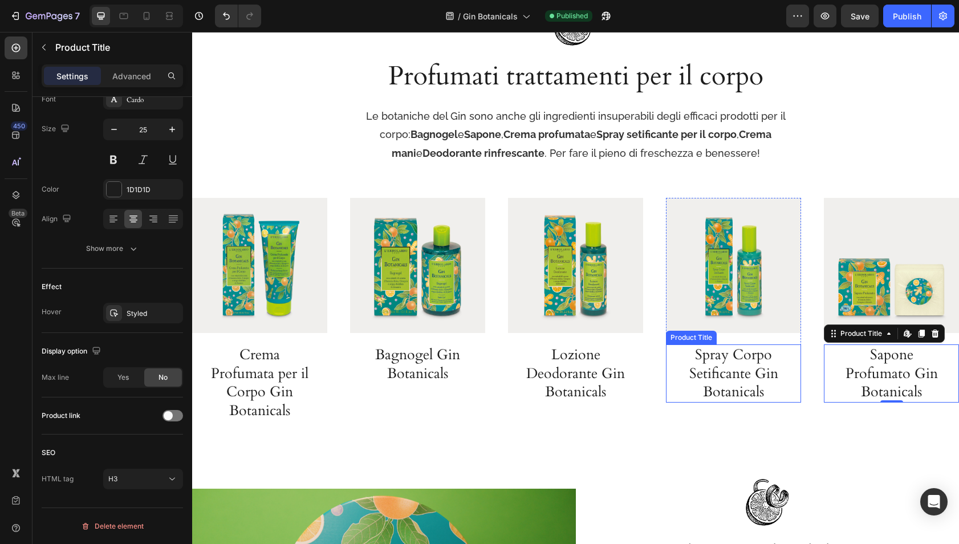
drag, startPoint x: 717, startPoint y: 377, endPoint x: 703, endPoint y: 380, distance: 14.1
click at [716, 377] on h3 "Spray Corpo Setificante Gin Botanicals" at bounding box center [733, 373] width 112 height 58
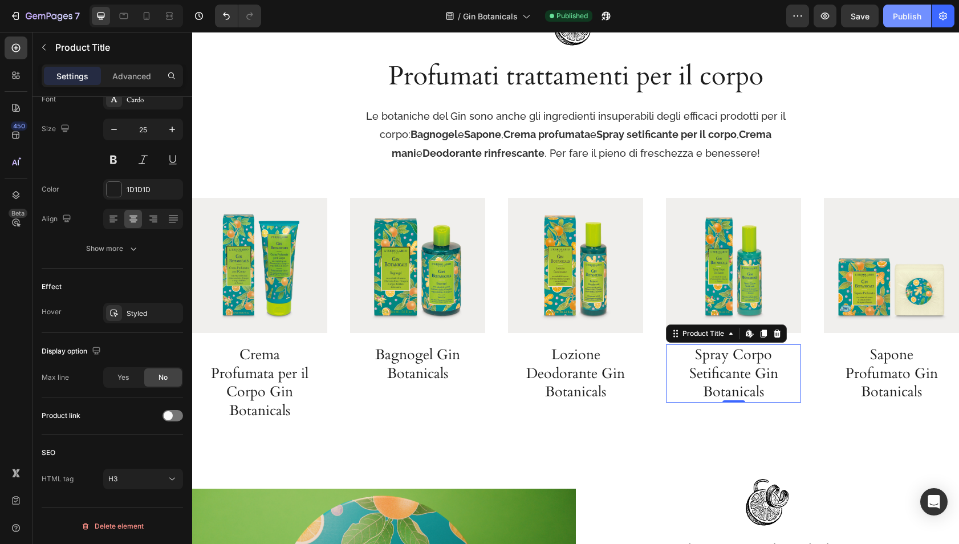
drag, startPoint x: 900, startPoint y: 17, endPoint x: 892, endPoint y: 23, distance: 10.1
click at [899, 17] on div "Publish" at bounding box center [906, 16] width 28 height 12
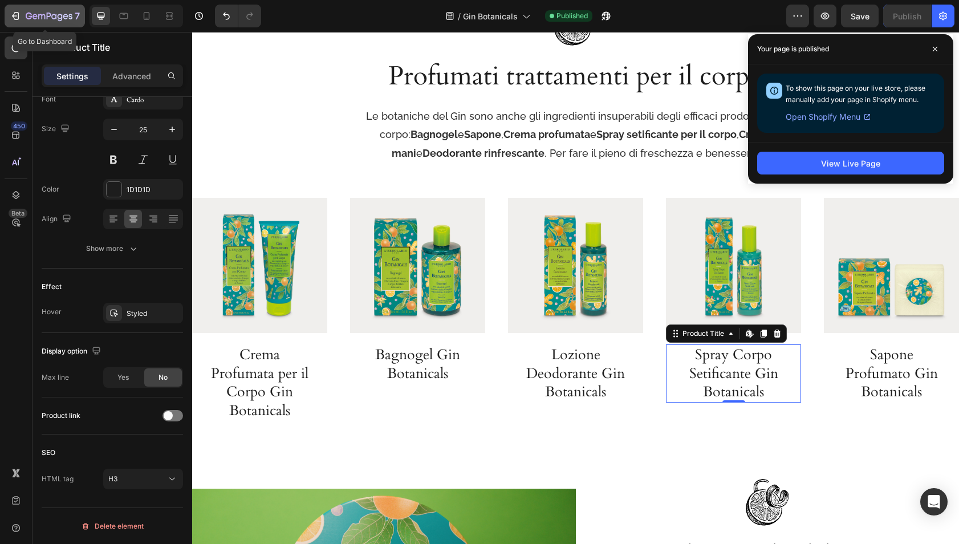
click at [26, 16] on icon "button" at bounding box center [29, 16] width 6 height 7
